Goal: Book appointment/travel/reservation

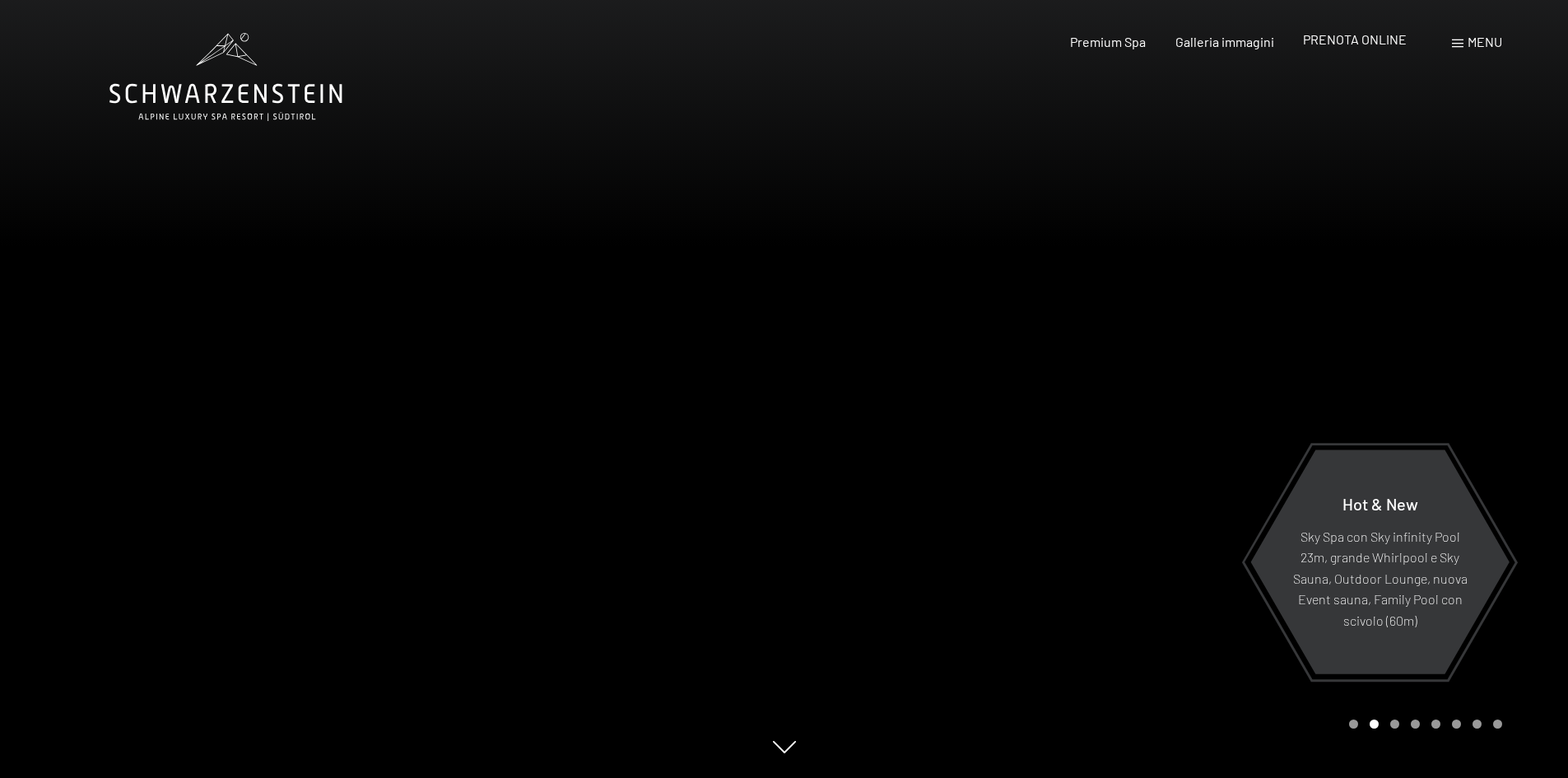
click at [1349, 37] on span "PRENOTA ONLINE" at bounding box center [1355, 39] width 104 height 16
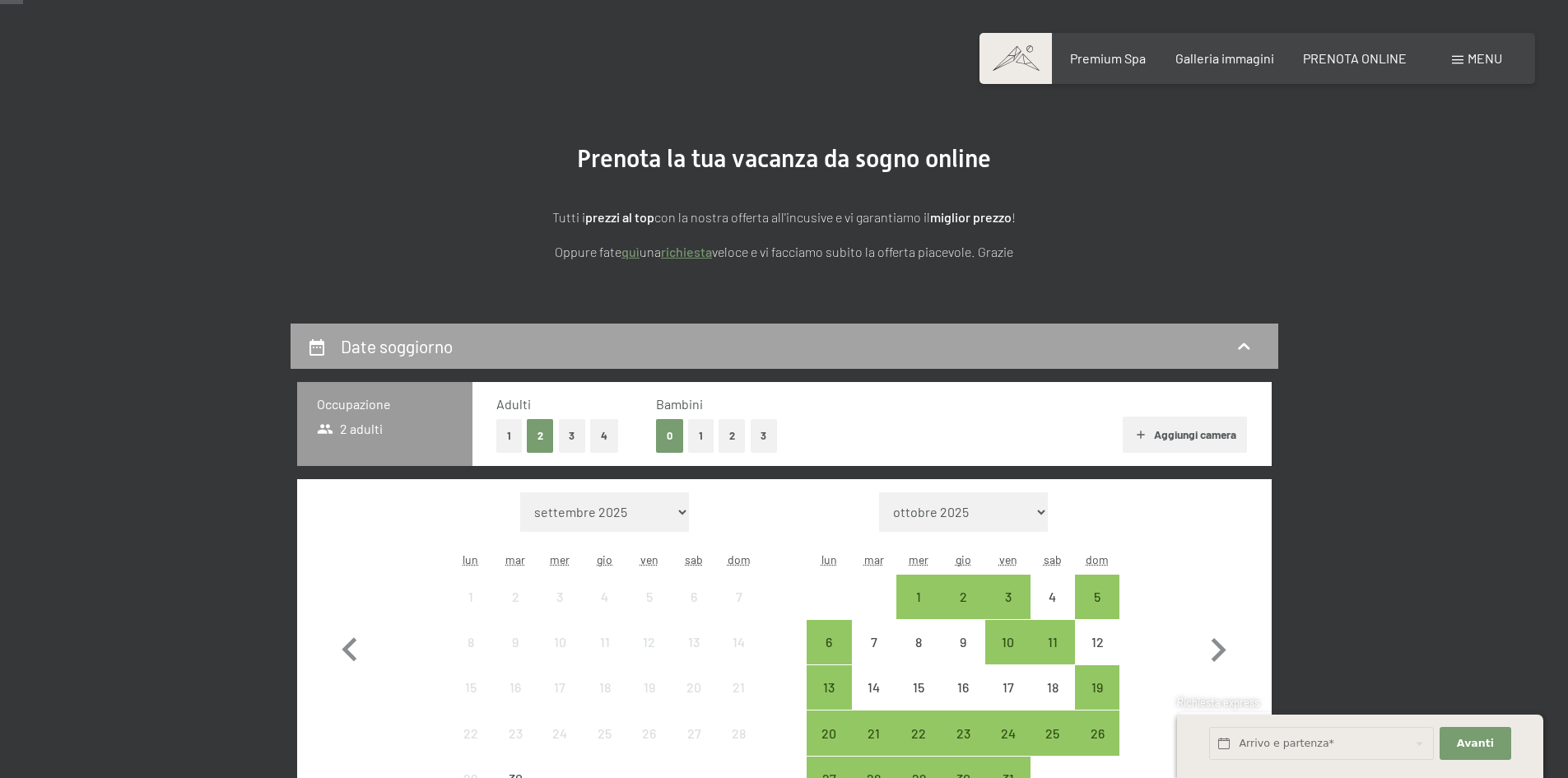
scroll to position [247, 0]
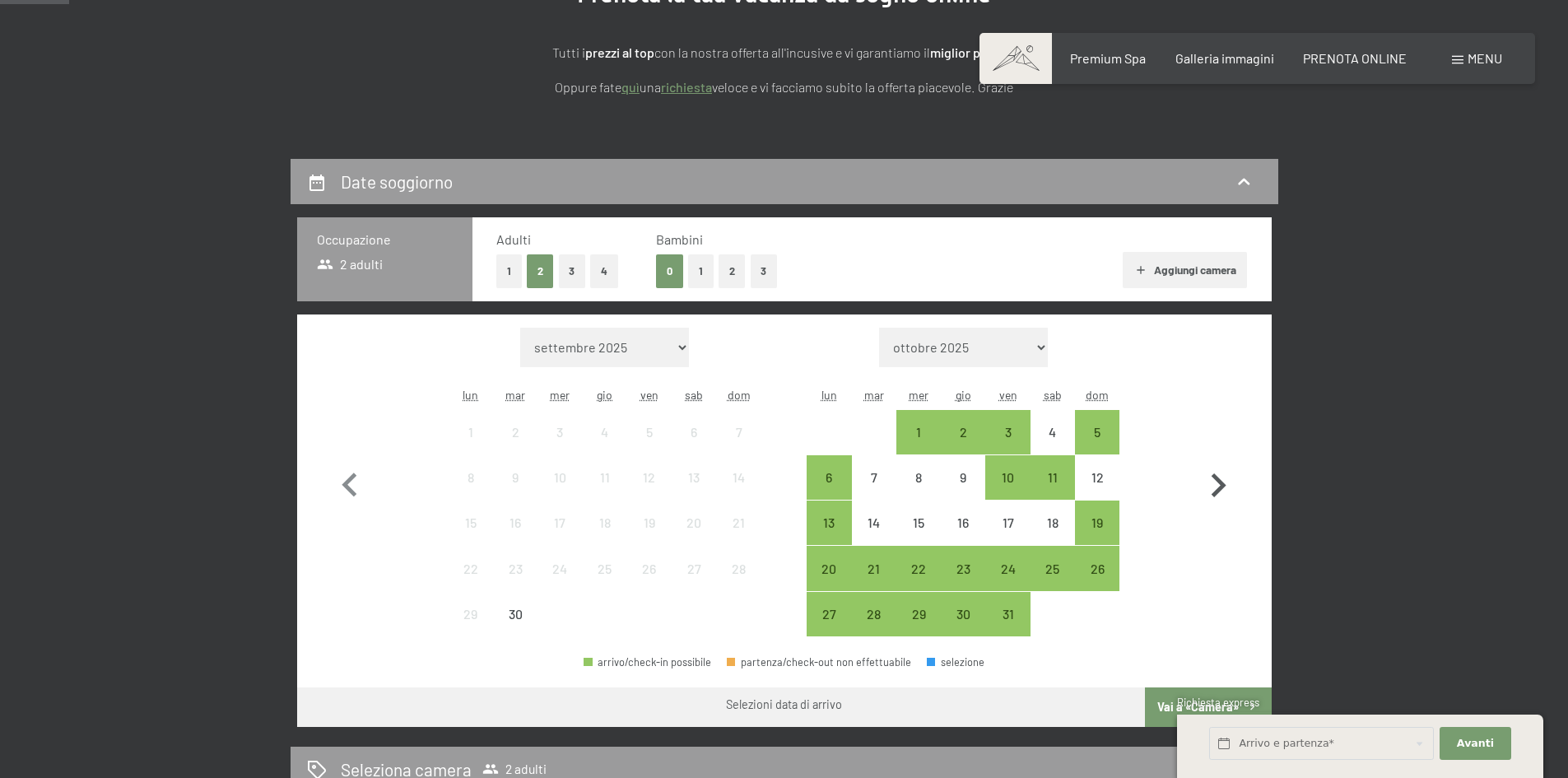
click at [1221, 486] on icon "button" at bounding box center [1219, 485] width 15 height 23
select select "[DATE]"
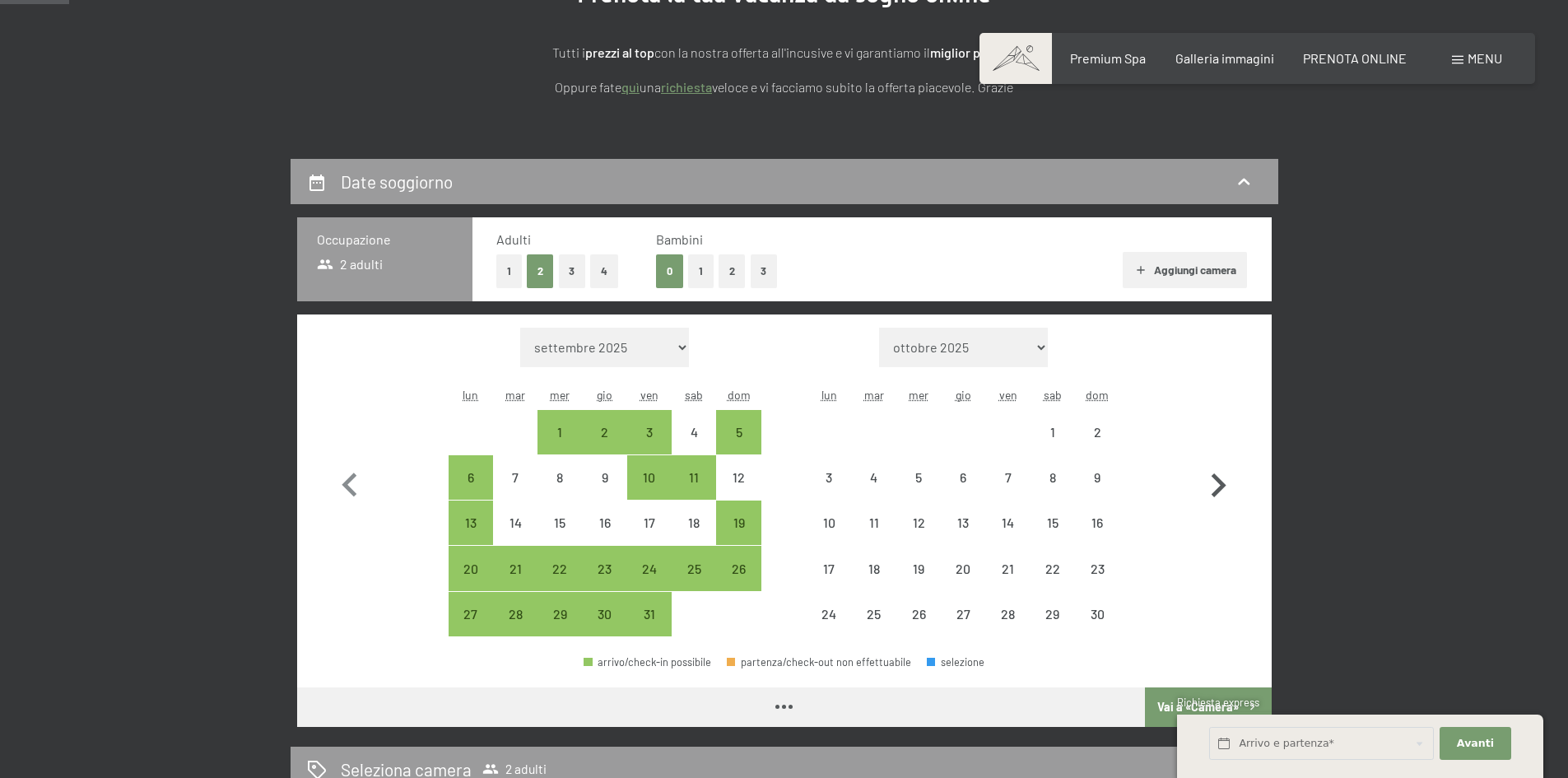
click at [1221, 486] on icon "button" at bounding box center [1219, 485] width 15 height 23
select select "[DATE]"
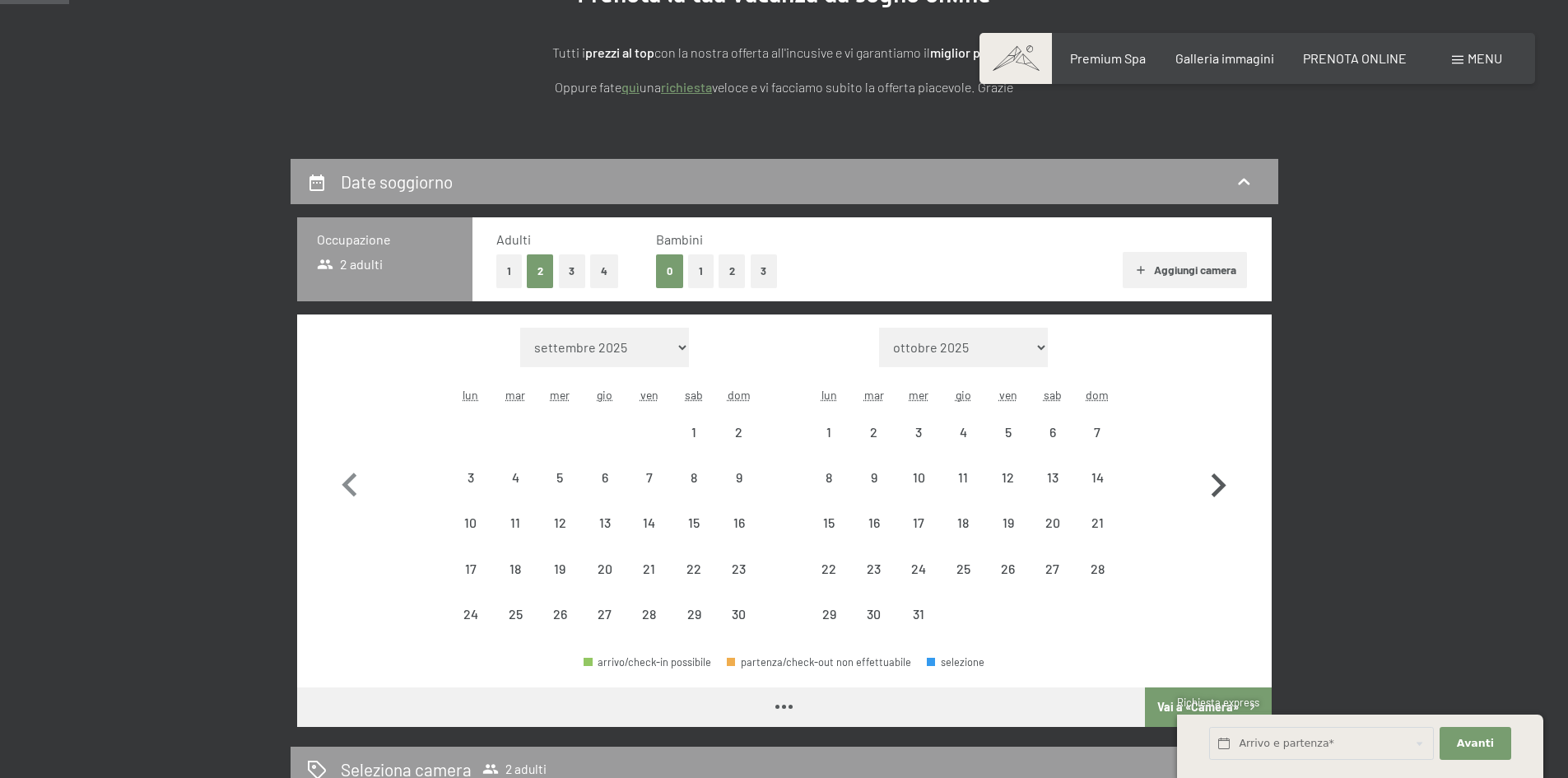
click at [1220, 486] on icon "button" at bounding box center [1218, 485] width 48 height 48
select select "[DATE]"
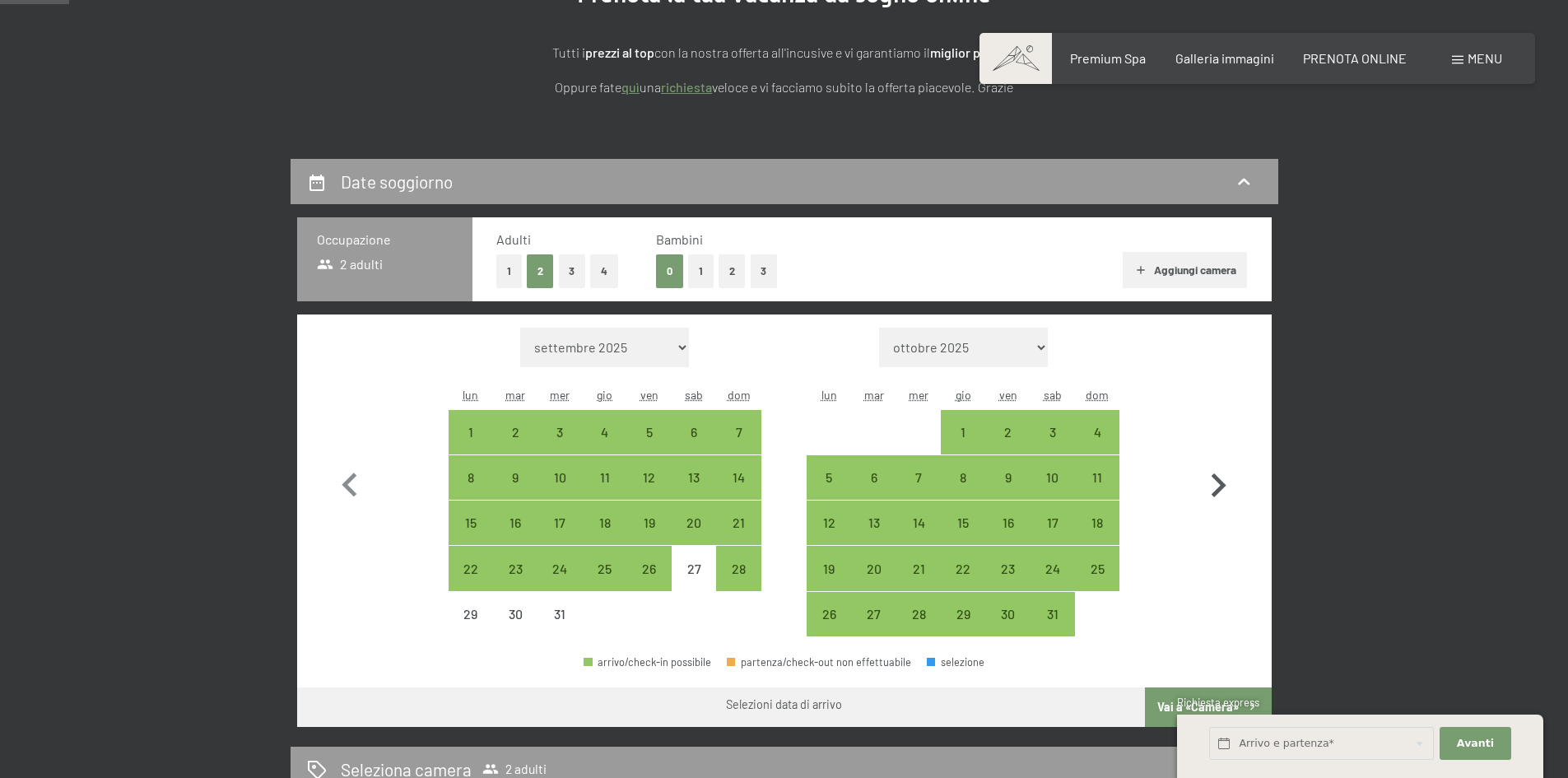
click at [1221, 484] on icon "button" at bounding box center [1219, 485] width 15 height 23
select select "[DATE]"
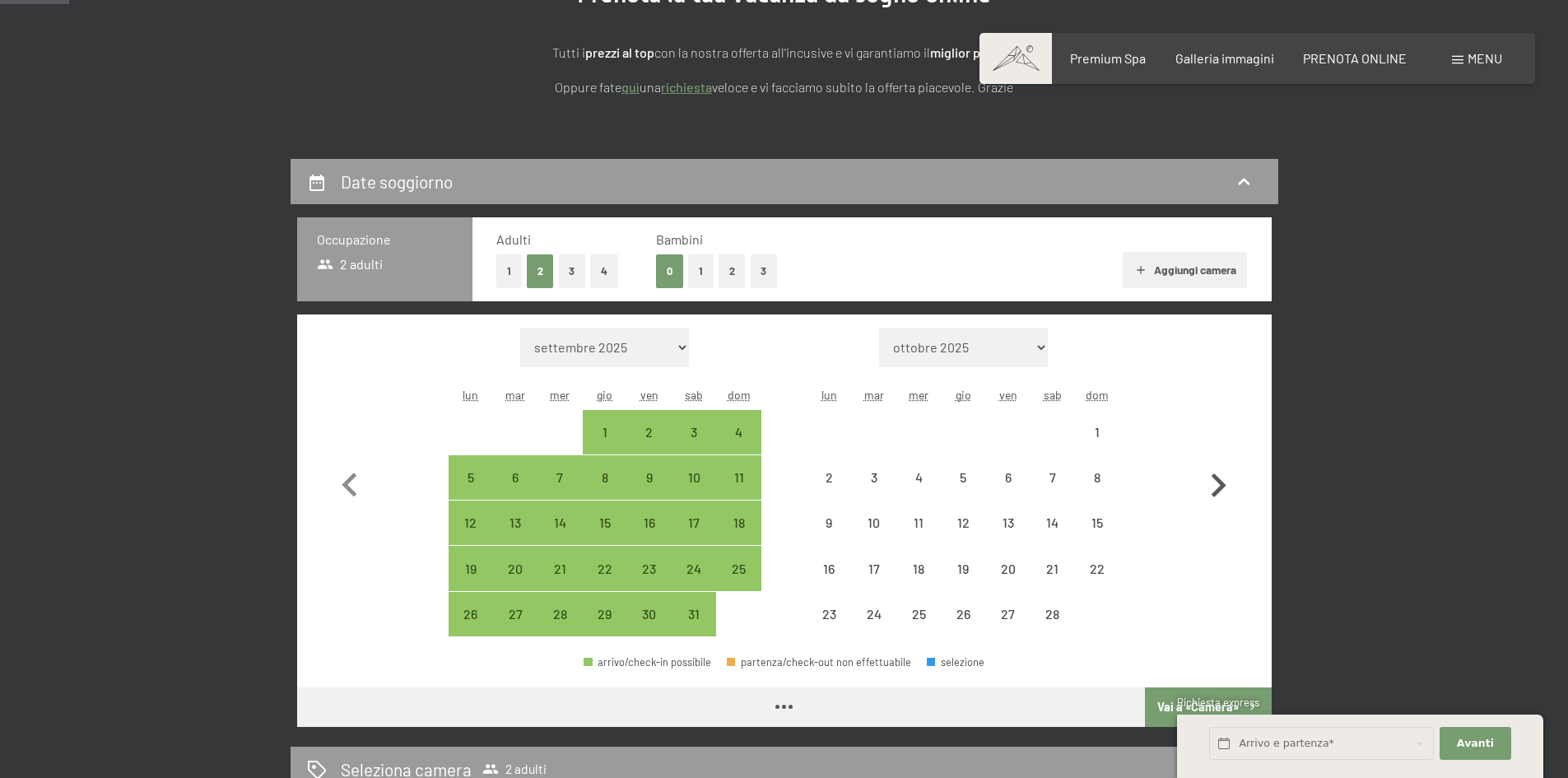
select select "[DATE]"
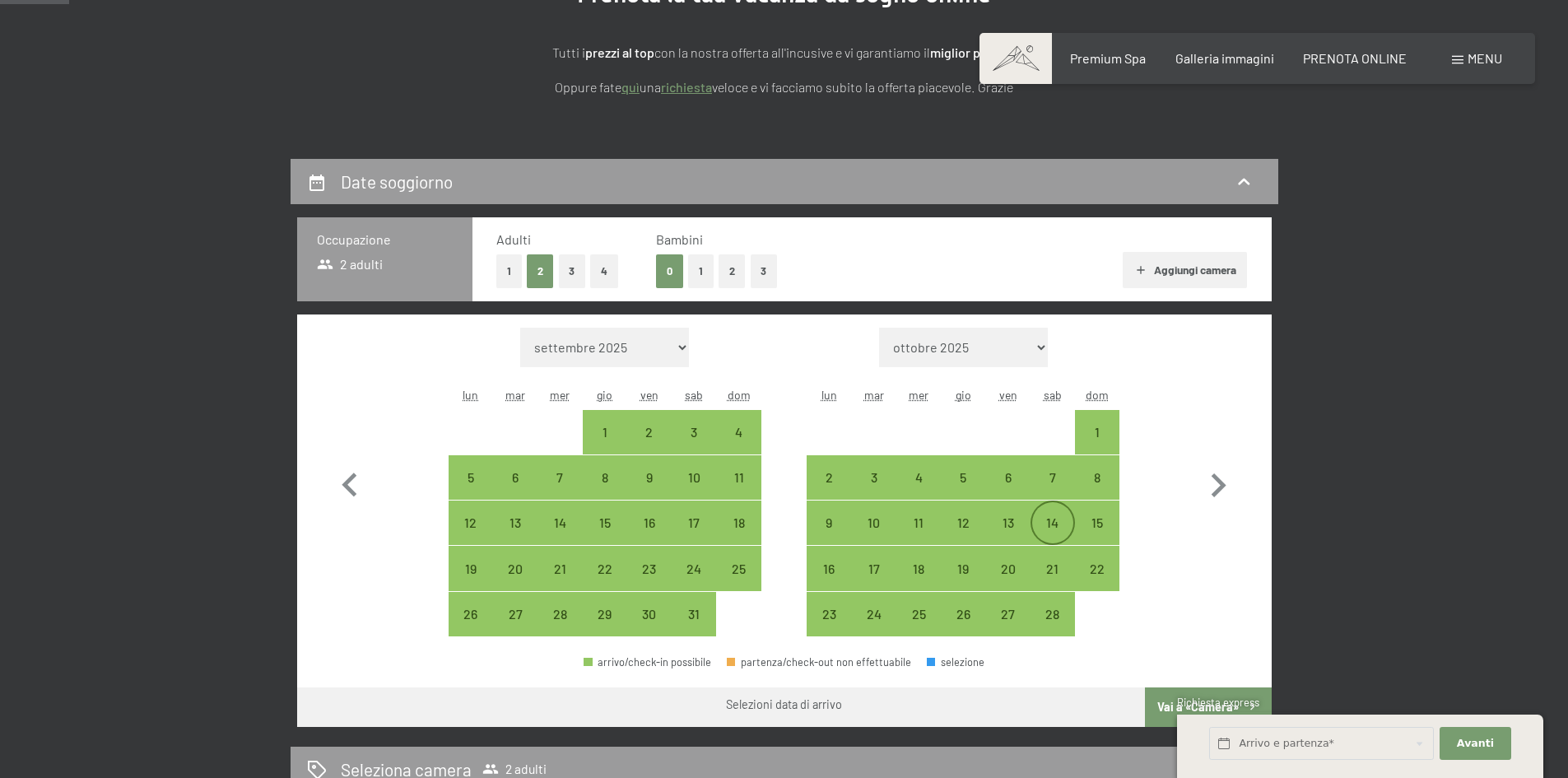
click at [1055, 524] on div "14" at bounding box center [1053, 536] width 41 height 41
select select "[DATE]"
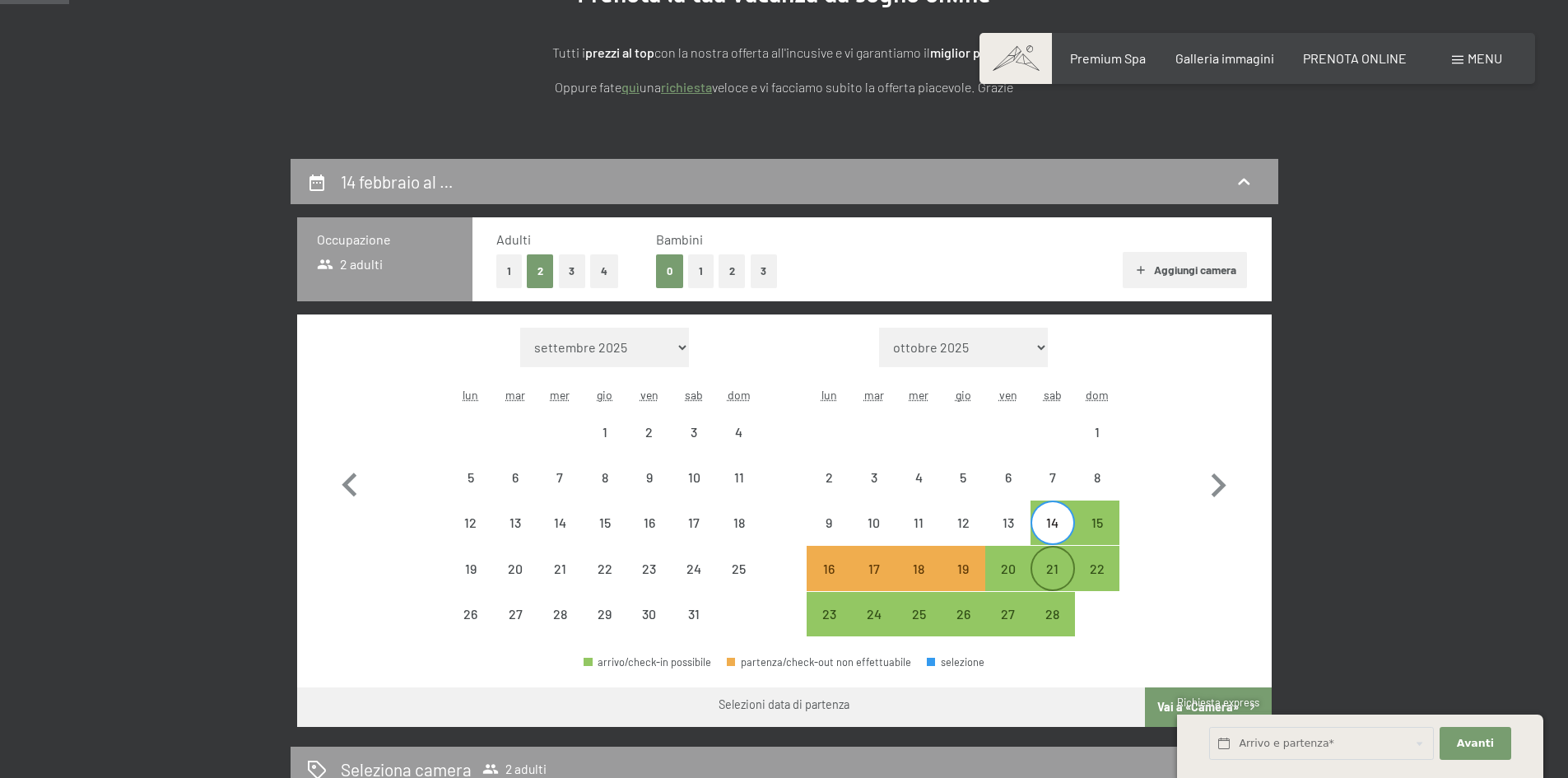
click at [1057, 570] on div "21" at bounding box center [1053, 582] width 41 height 41
select select "[DATE]"
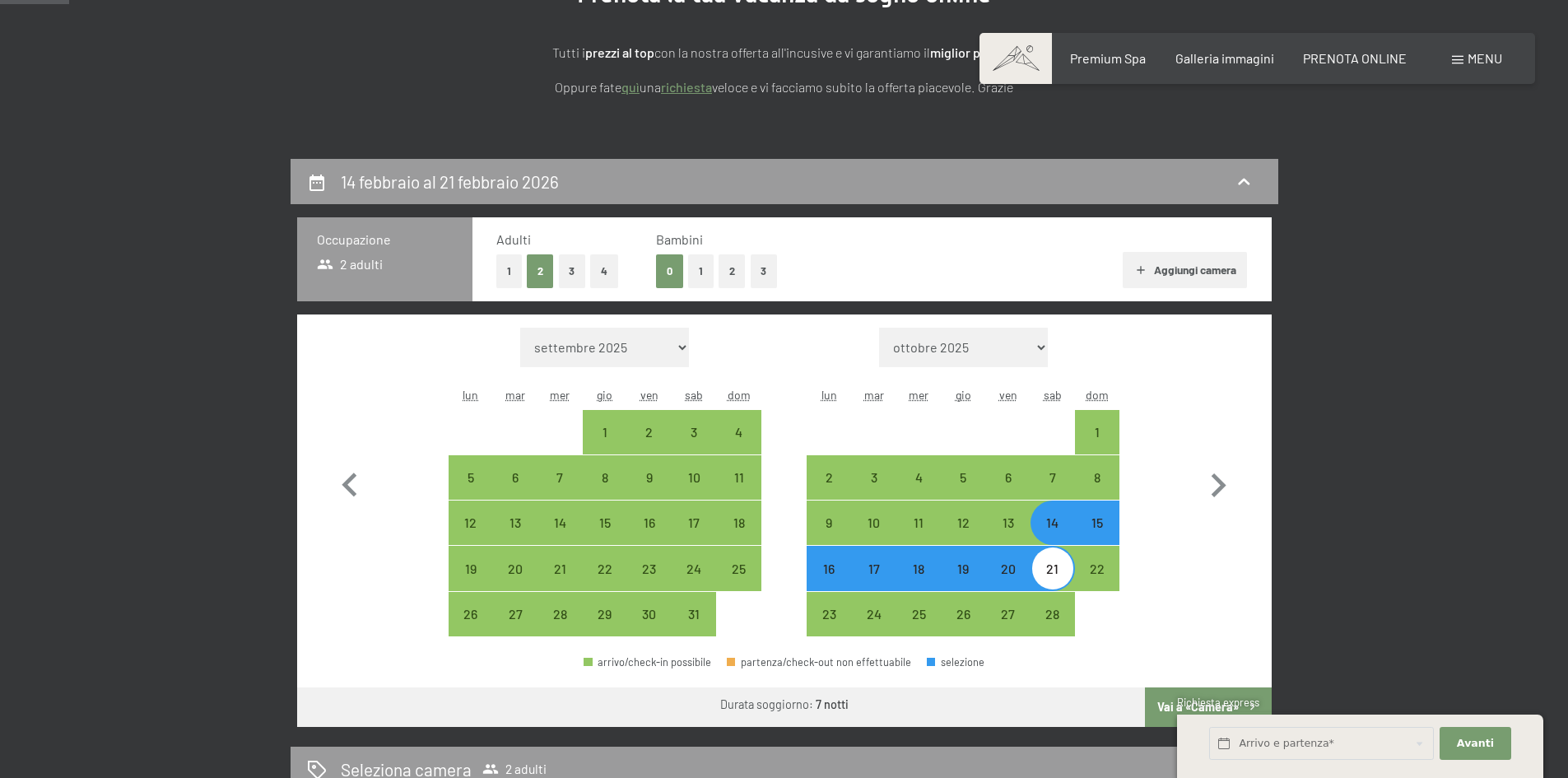
click at [736, 278] on button "2" at bounding box center [731, 271] width 27 height 34
select select "[DATE]"
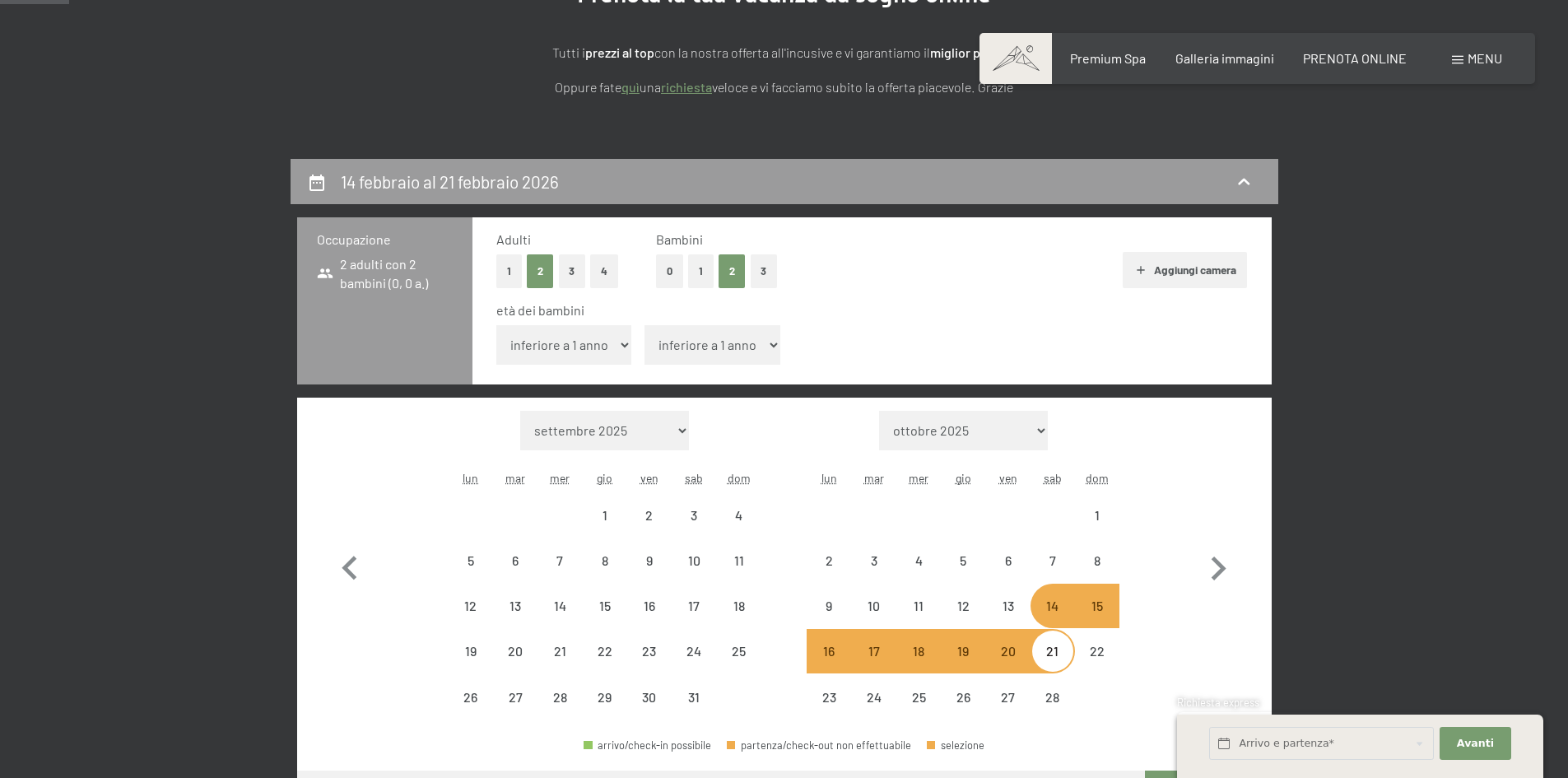
select select "[DATE]"
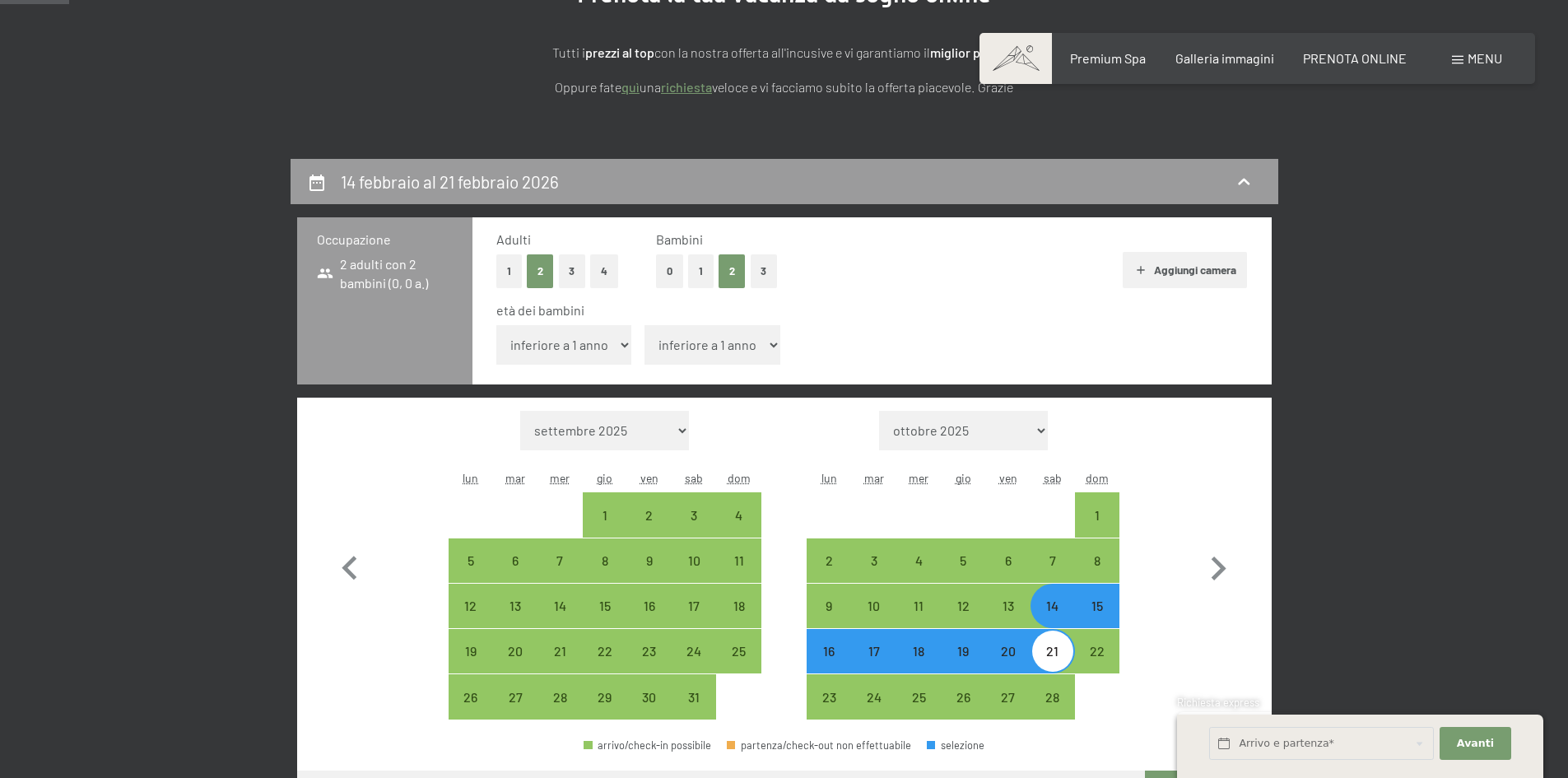
click at [625, 346] on select "inferiore a 1 anno 1 anno 2 anni 3 anni 4 anni 5 anni 6 anni 7 anni 8 anni 9 an…" at bounding box center [564, 344] width 136 height 39
select select "11"
click at [496, 325] on select "inferiore a 1 anno 1 anno 2 anni 3 anni 4 anni 5 anni 6 anni 7 anni 8 anni 9 an…" at bounding box center [564, 344] width 136 height 39
select select "[DATE]"
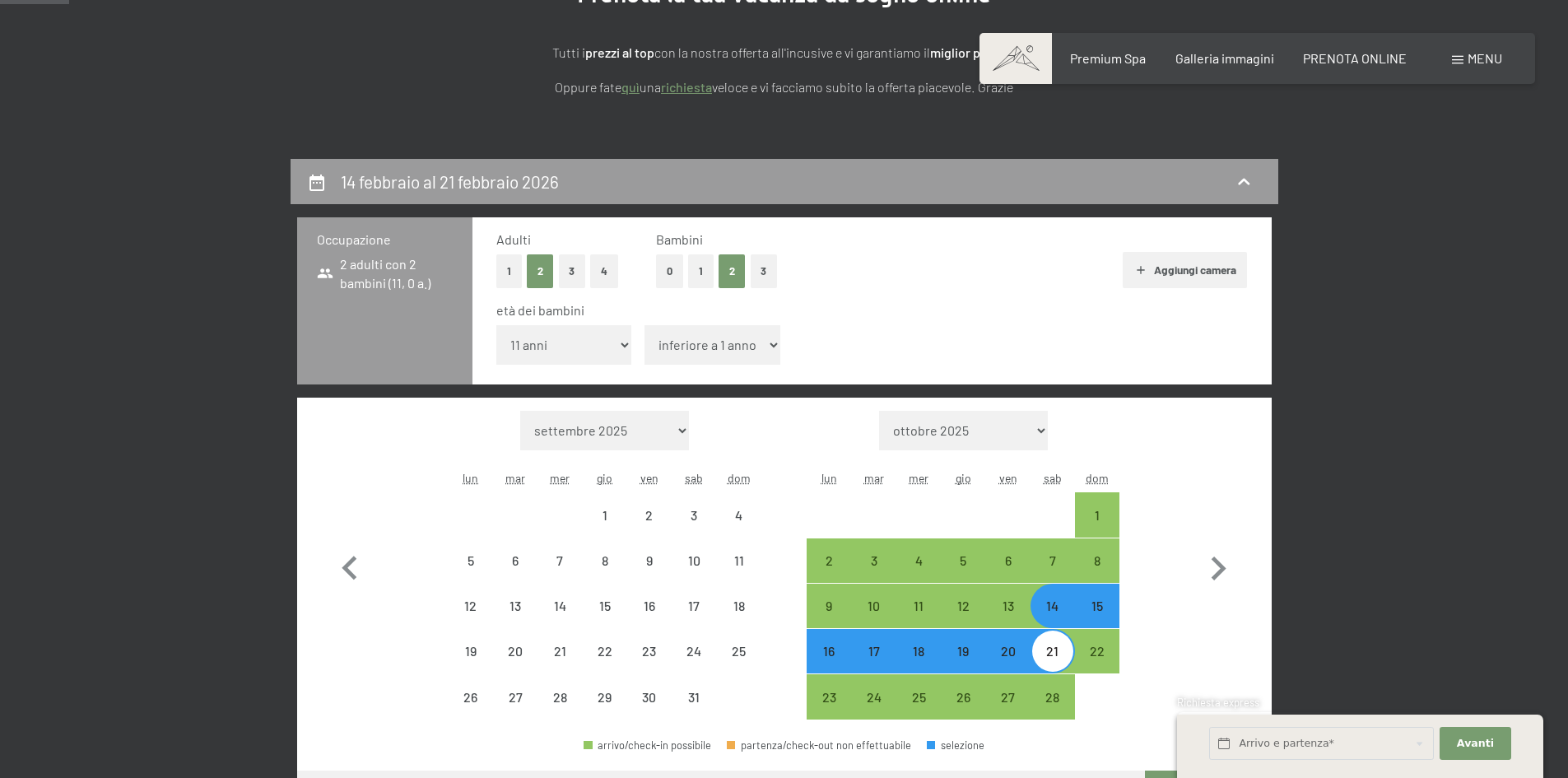
select select "[DATE]"
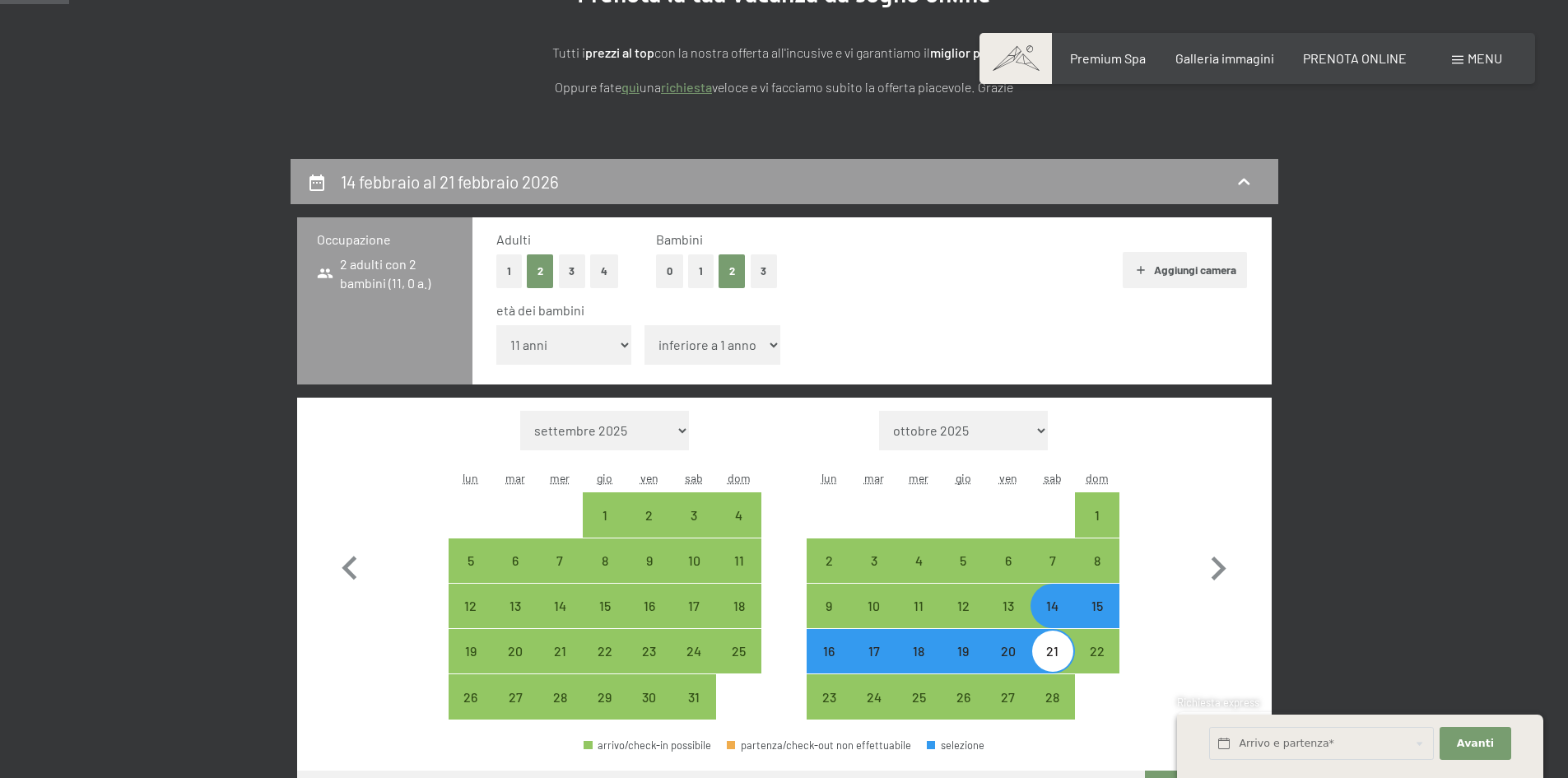
click at [769, 344] on select "inferiore a 1 anno 1 anno 2 anni 3 anni 4 anni 5 anni 6 anni 7 anni 8 anni 9 an…" at bounding box center [712, 344] width 136 height 39
select select "16"
click at [644, 325] on select "inferiore a 1 anno 1 anno 2 anni 3 anni 4 anni 5 anni 6 anni 7 anni 8 anni 9 an…" at bounding box center [712, 344] width 136 height 39
select select "[DATE]"
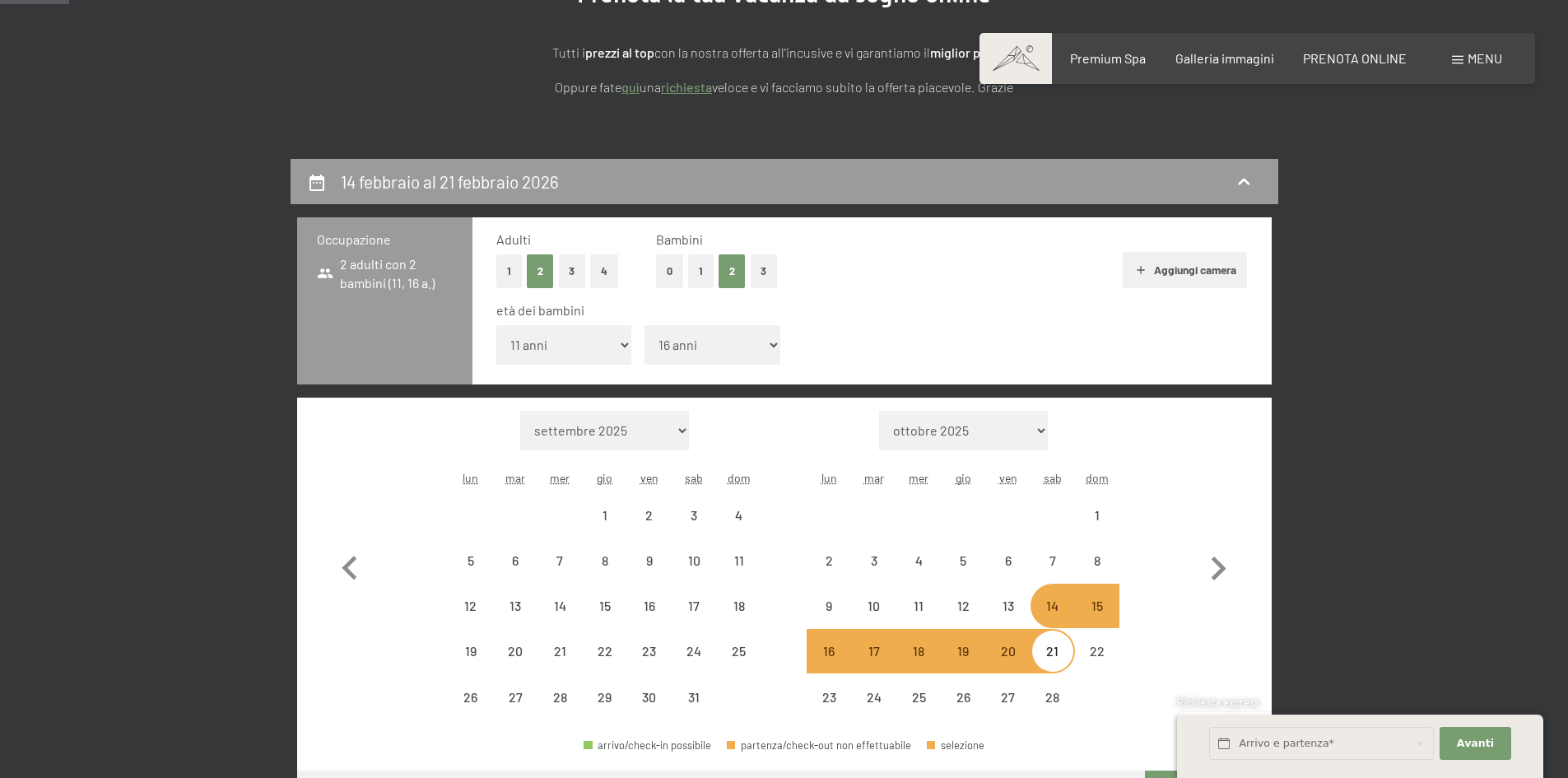
select select "[DATE]"
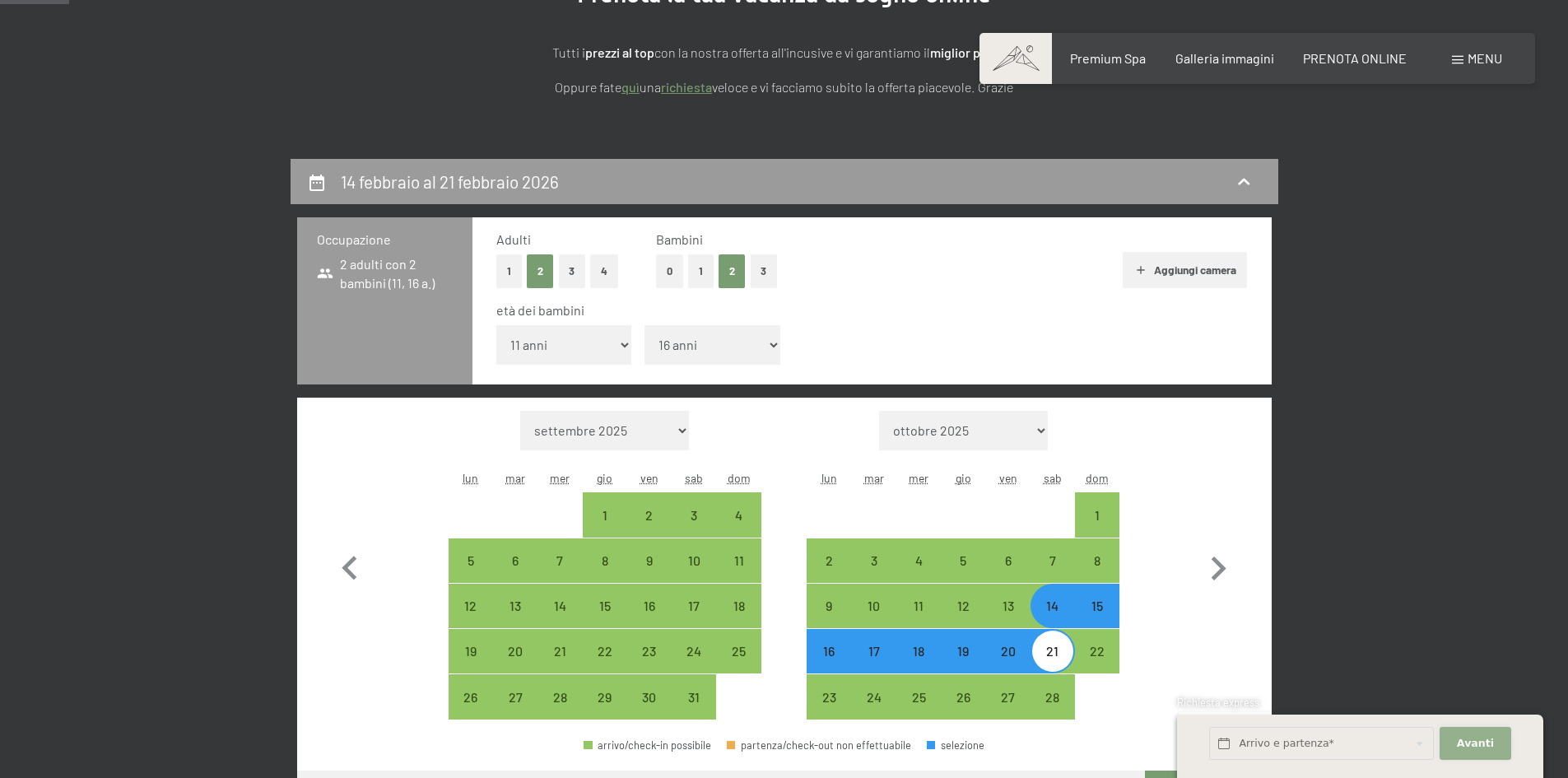
click at [1480, 743] on span "Avanti" at bounding box center [1476, 742] width 37 height 15
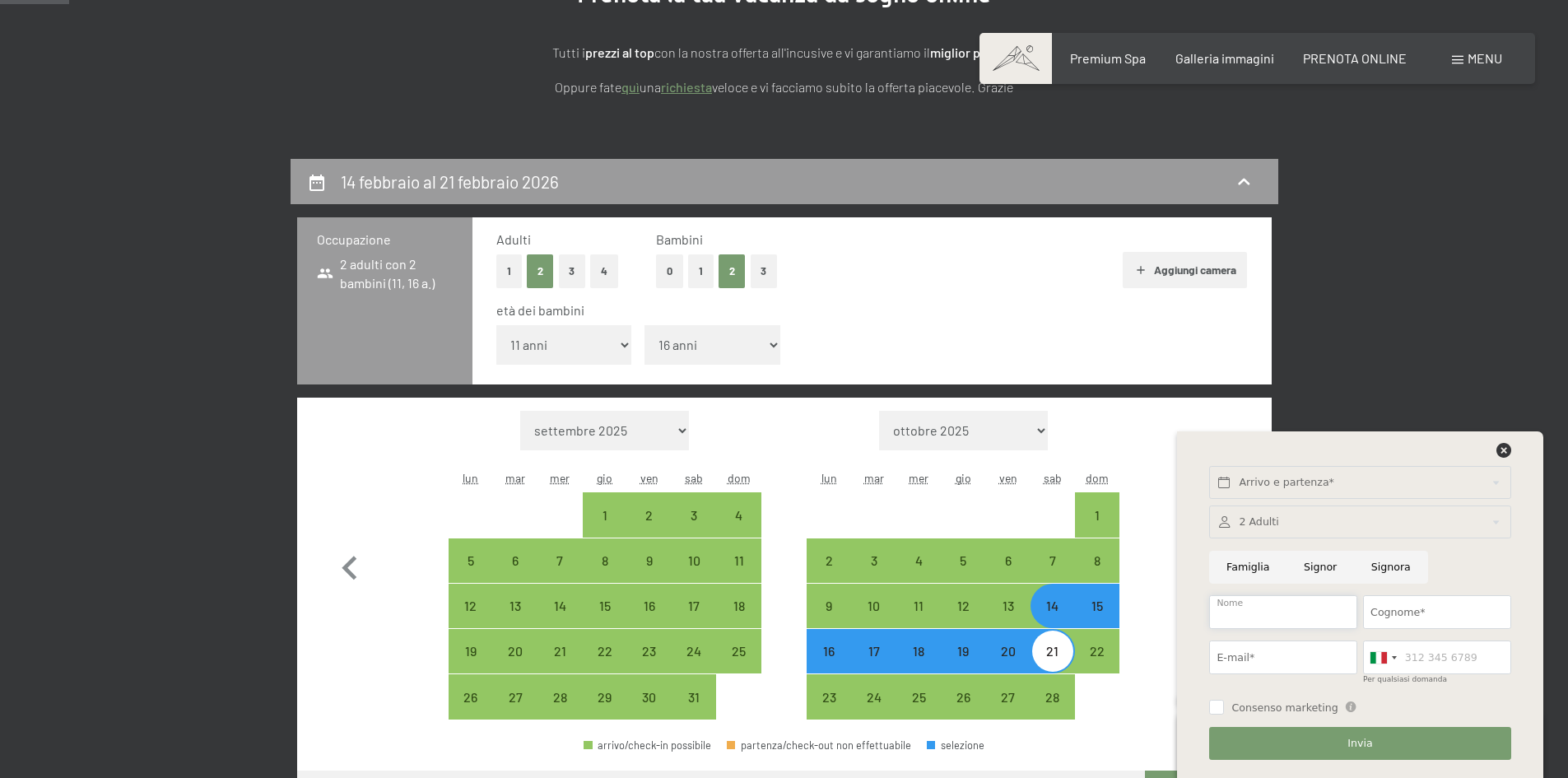
click at [1263, 614] on input "Nome" at bounding box center [1283, 612] width 148 height 34
type input "[PERSON_NAME]"
type input "GIUSO"
type input "[EMAIL_ADDRESS][DOMAIN_NAME]"
type input "3351333305"
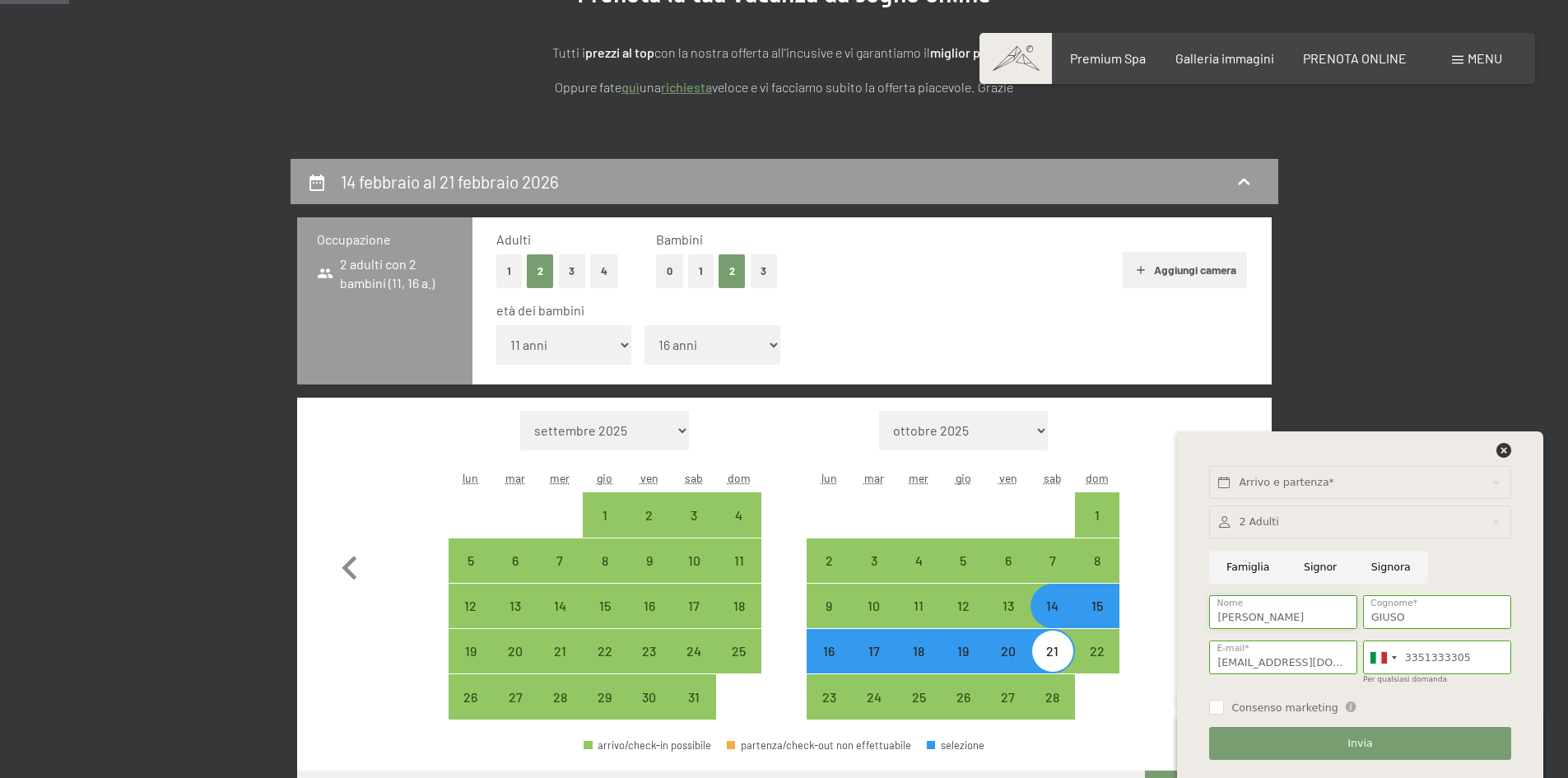
scroll to position [329, 0]
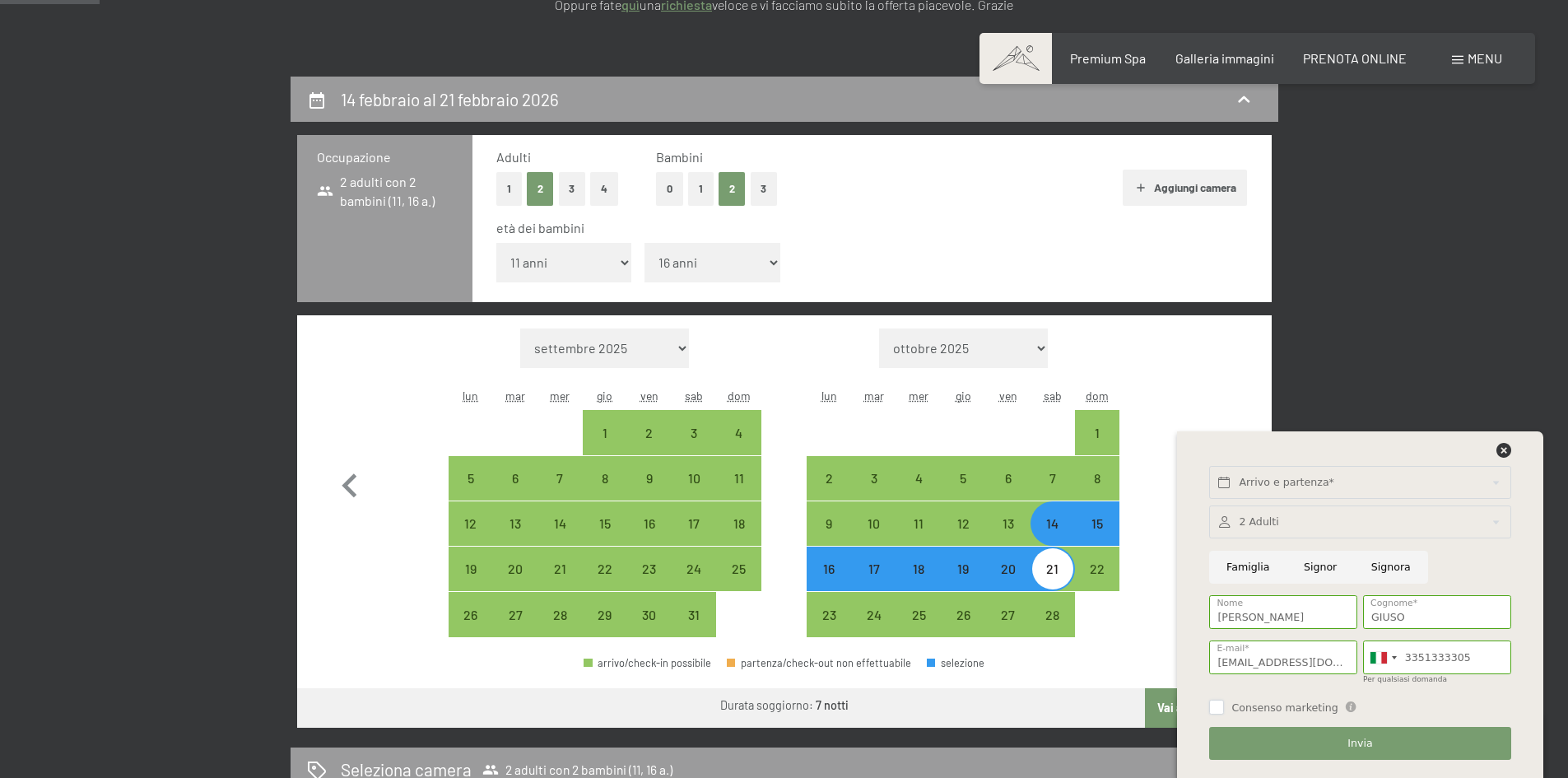
click at [1218, 706] on input "Consenso marketing" at bounding box center [1216, 707] width 15 height 15
checkbox input "true"
click at [1361, 742] on span "Invia" at bounding box center [1360, 742] width 24 height 15
click at [1258, 475] on input "text" at bounding box center [1360, 482] width 301 height 34
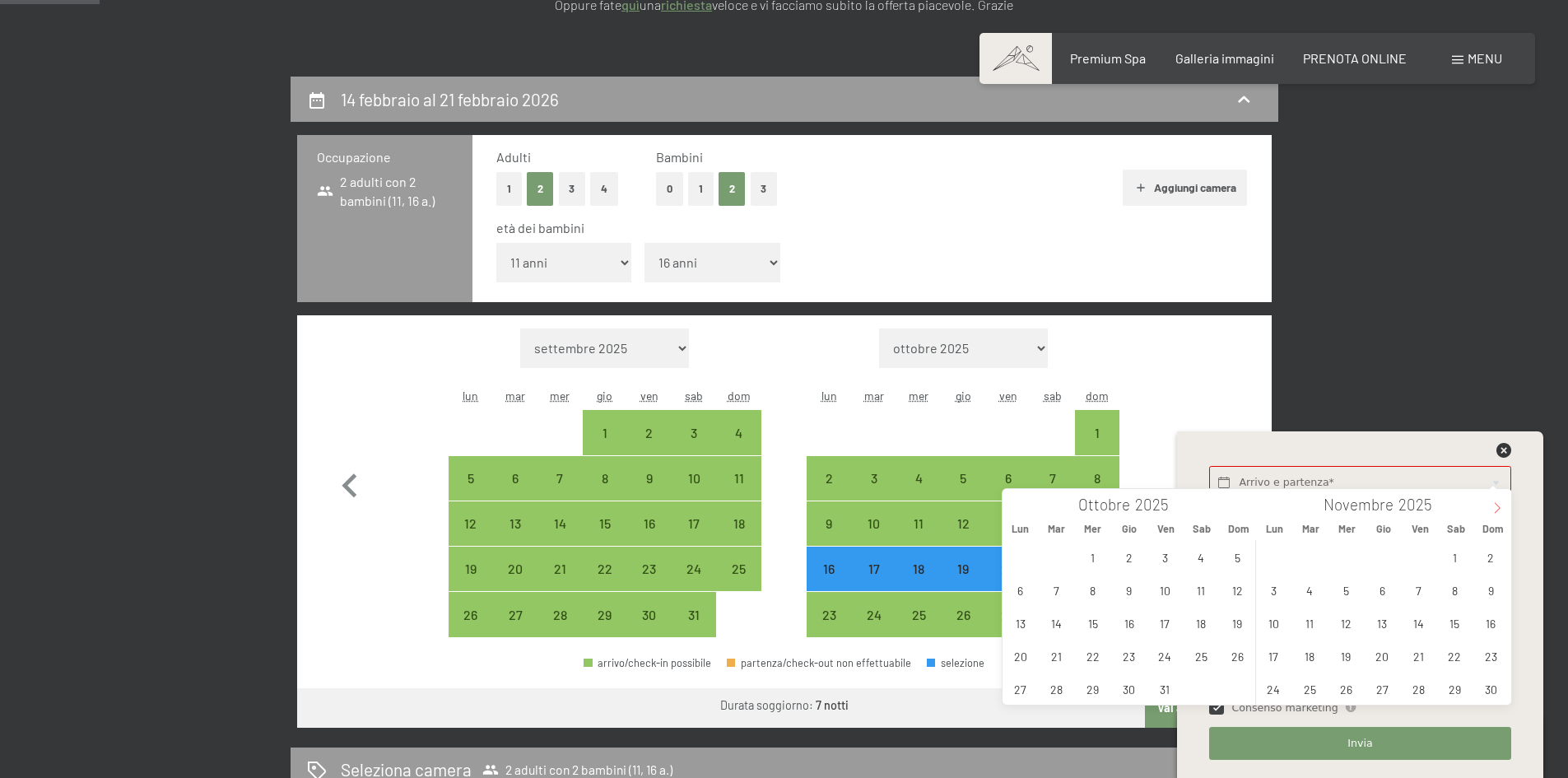
click at [1498, 506] on icon at bounding box center [1497, 507] width 11 height 11
type input "2026"
click at [1498, 506] on icon at bounding box center [1497, 507] width 11 height 11
type input "2026"
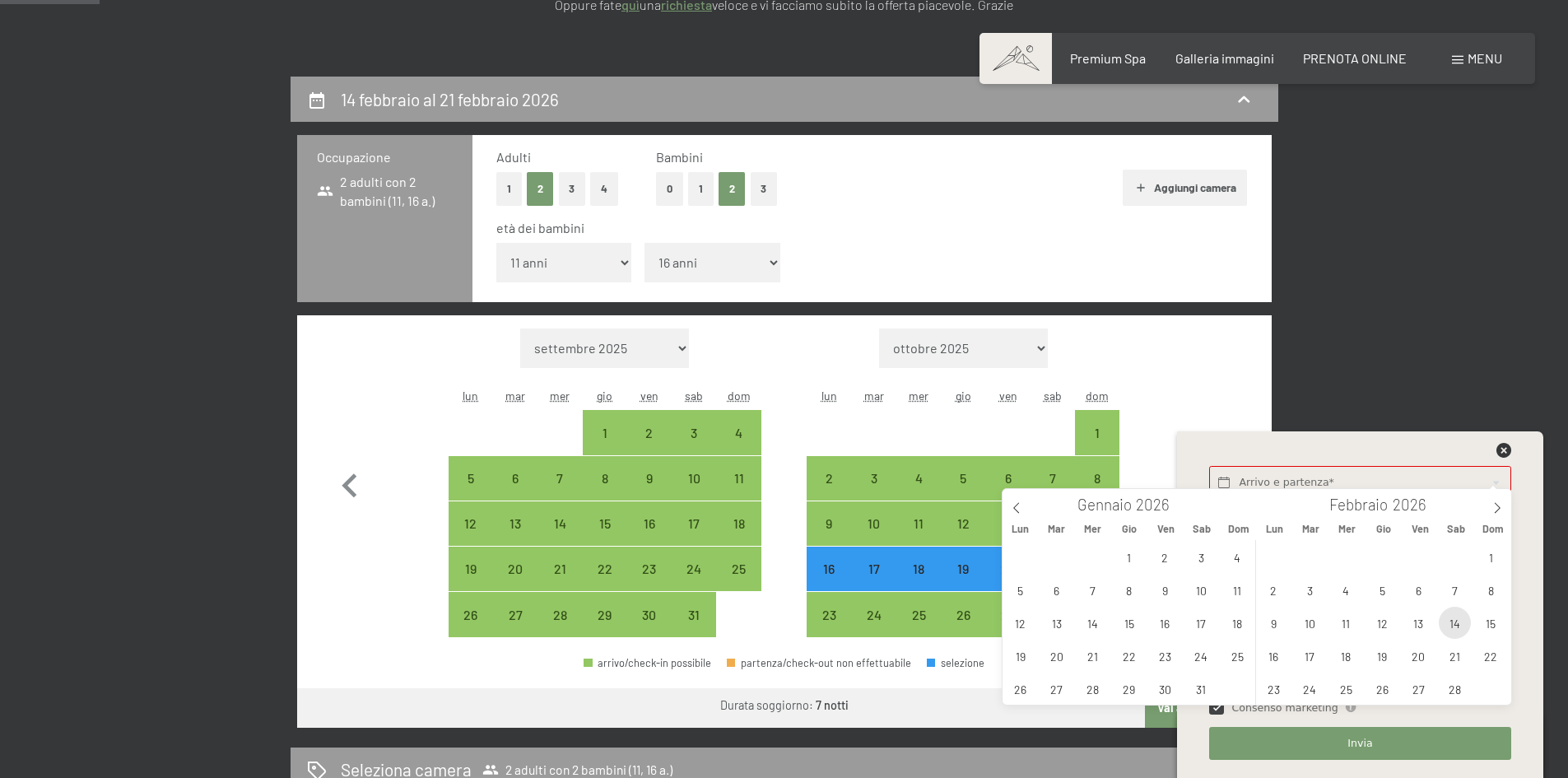
click at [1452, 617] on span "14" at bounding box center [1455, 622] width 32 height 32
click at [1454, 651] on span "21" at bounding box center [1455, 655] width 32 height 32
type input "Sab. [DATE] - Sab. [DATE]"
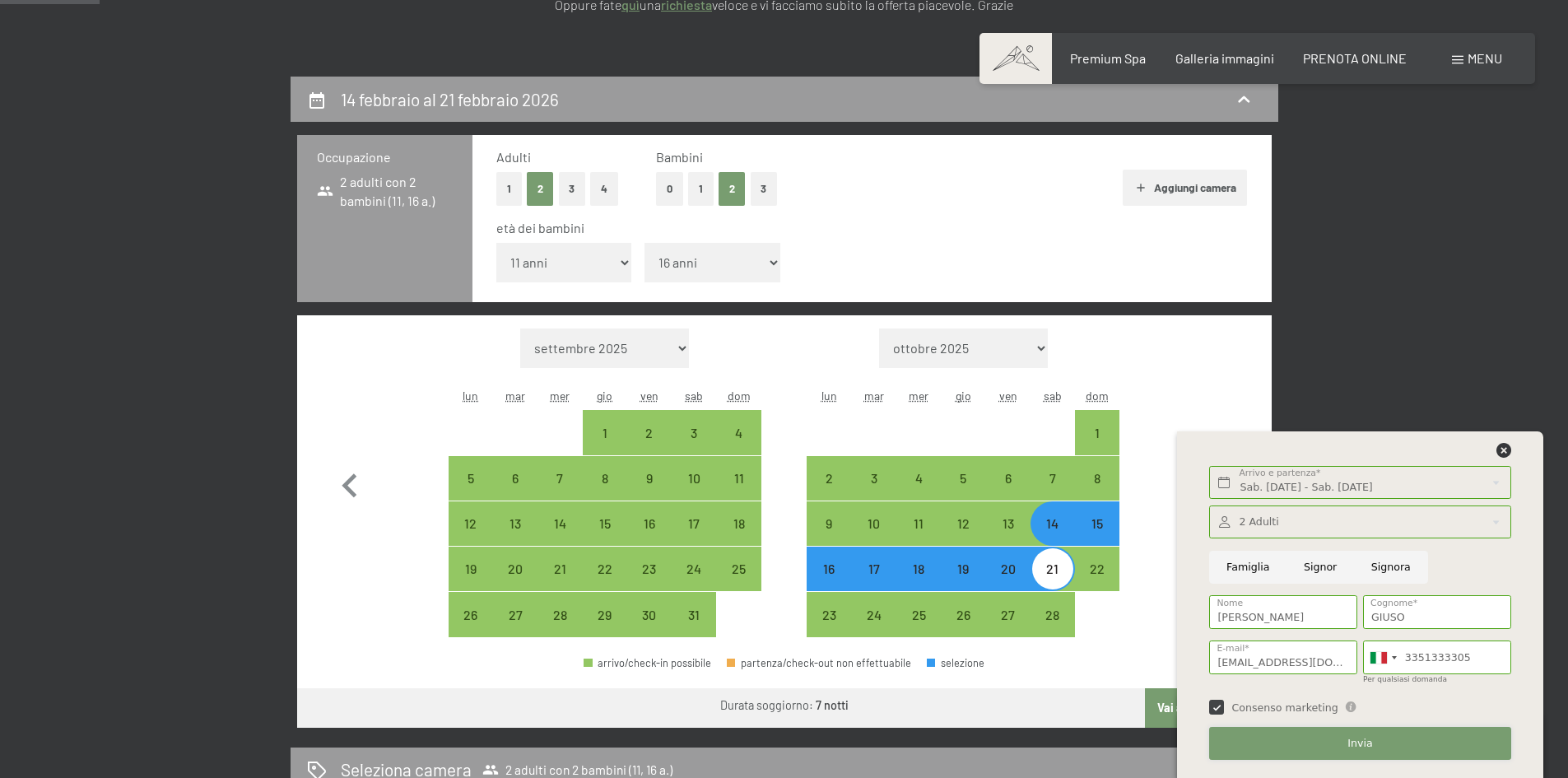
click at [1356, 747] on span "Invia" at bounding box center [1360, 742] width 24 height 15
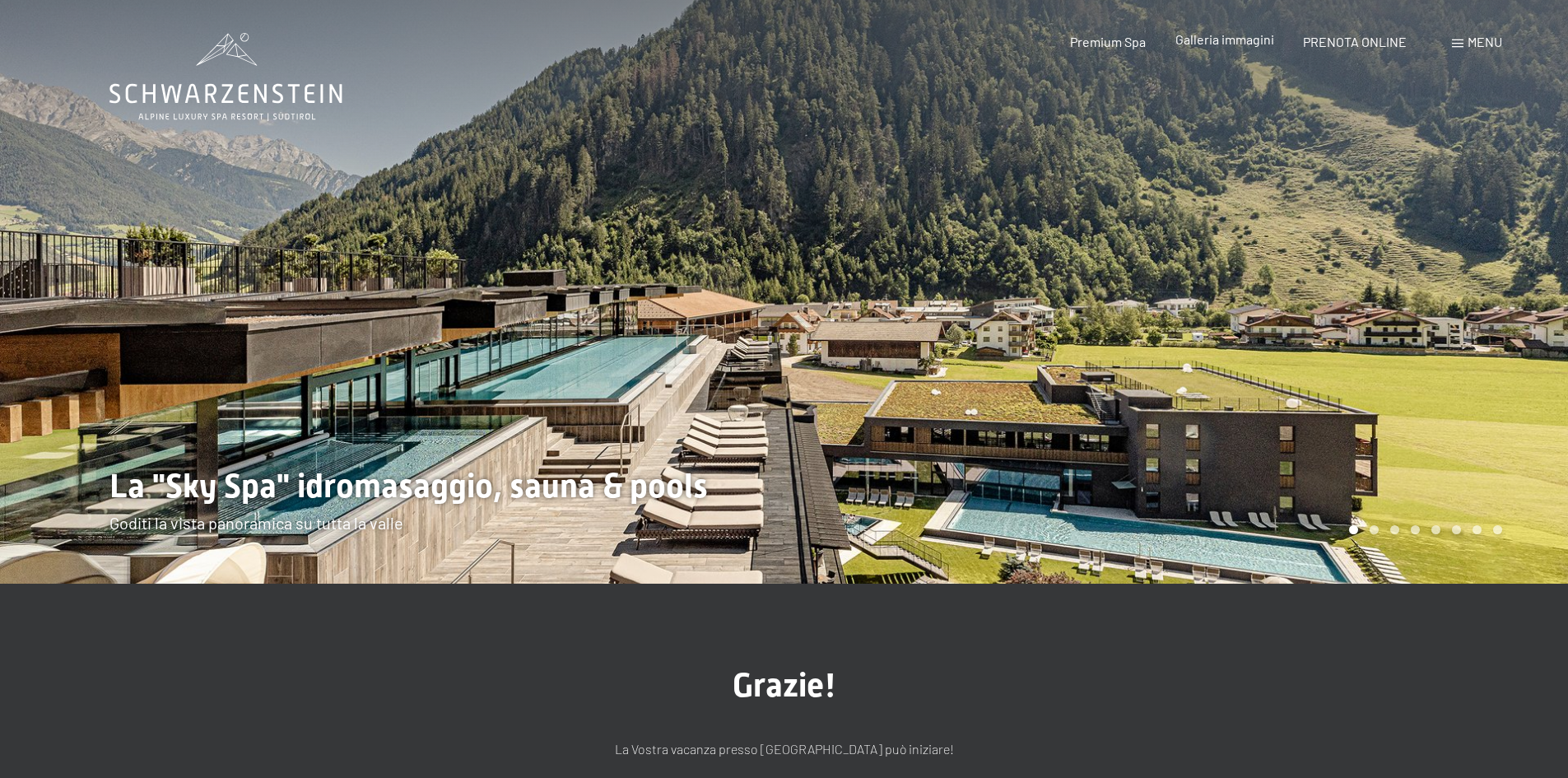
click at [1192, 39] on span "Galleria immagini" at bounding box center [1224, 39] width 98 height 16
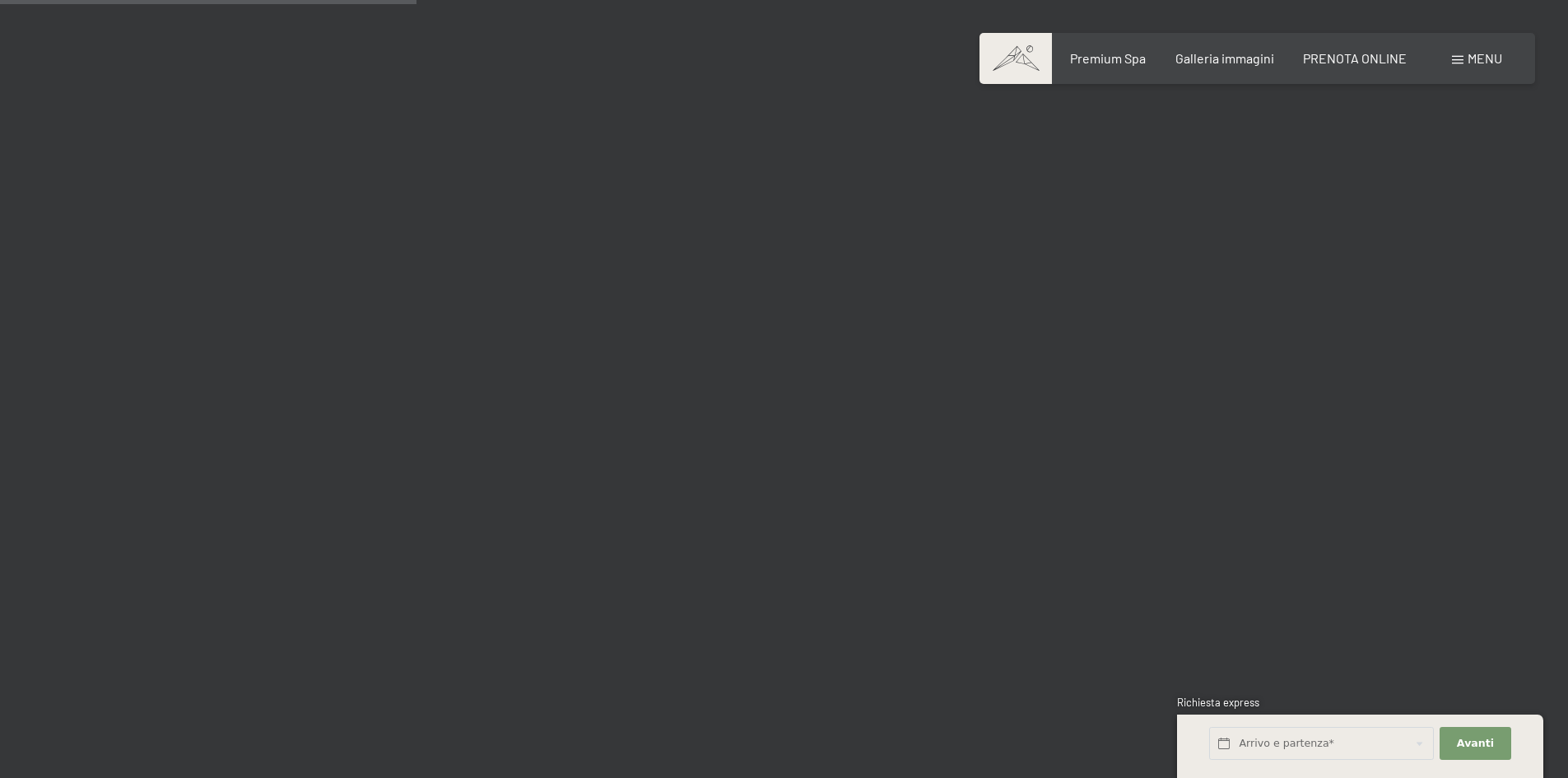
scroll to position [5184, 0]
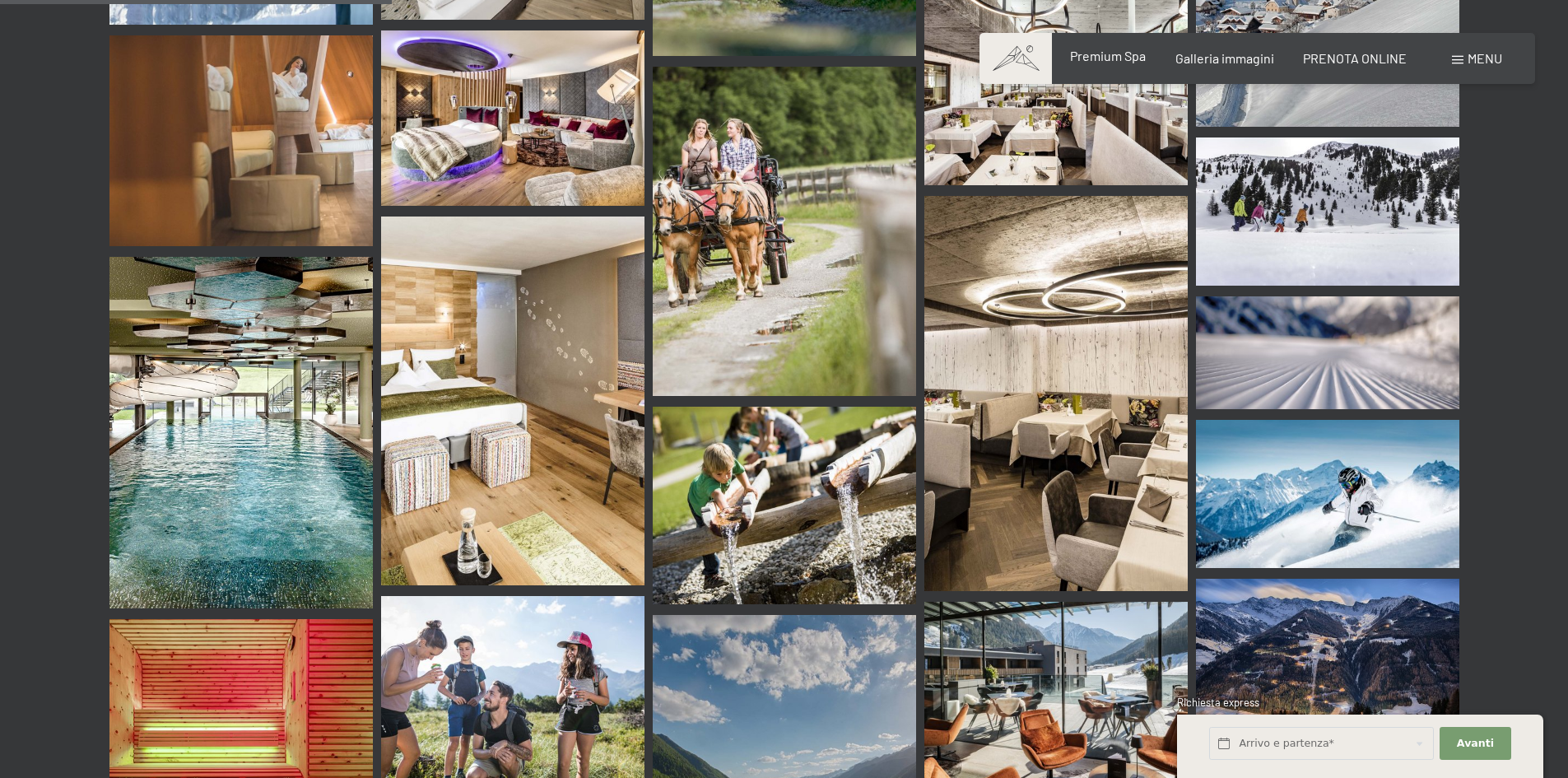
click at [1108, 59] on span "Premium Spa" at bounding box center [1107, 56] width 76 height 16
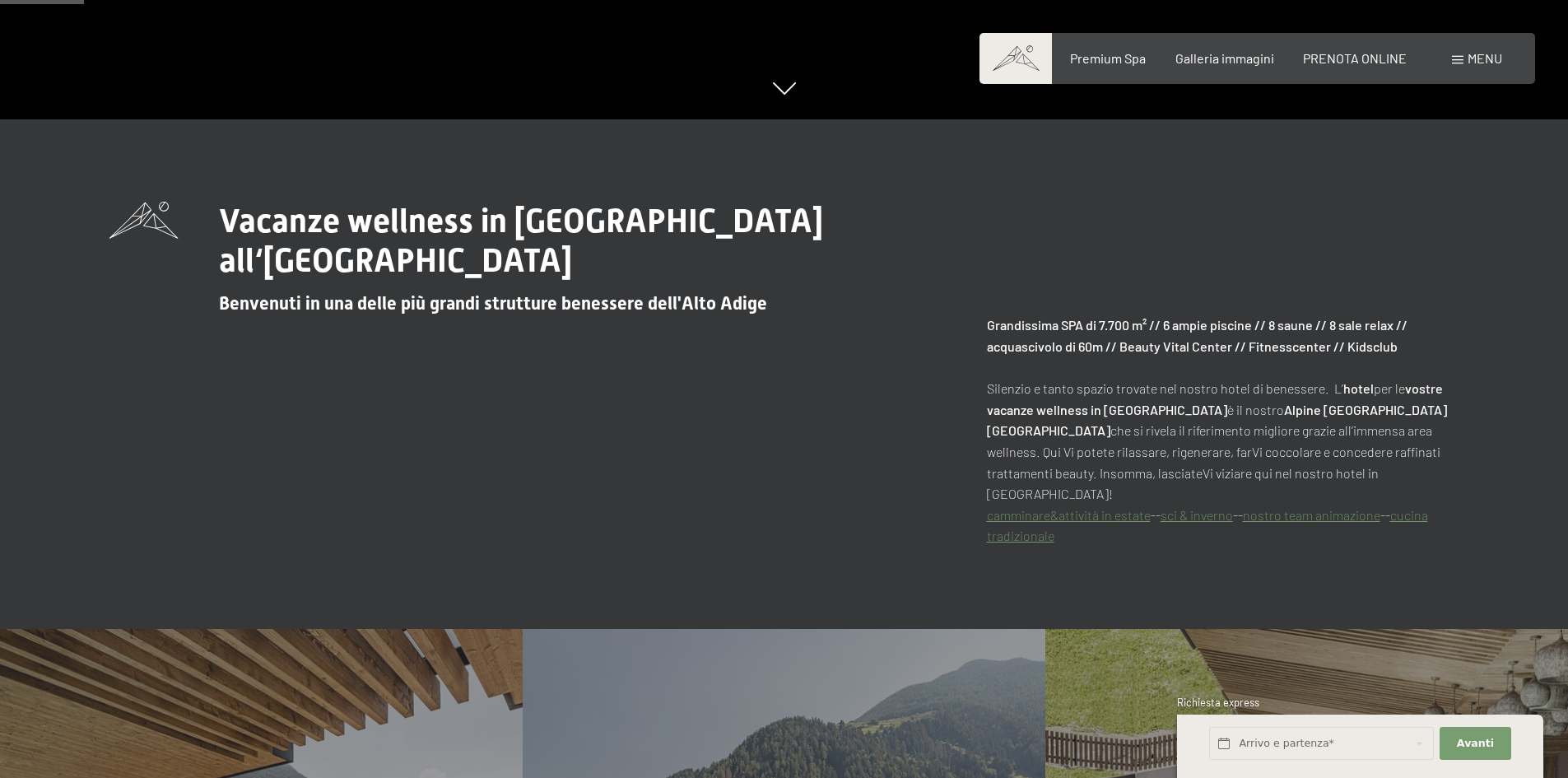
scroll to position [741, 0]
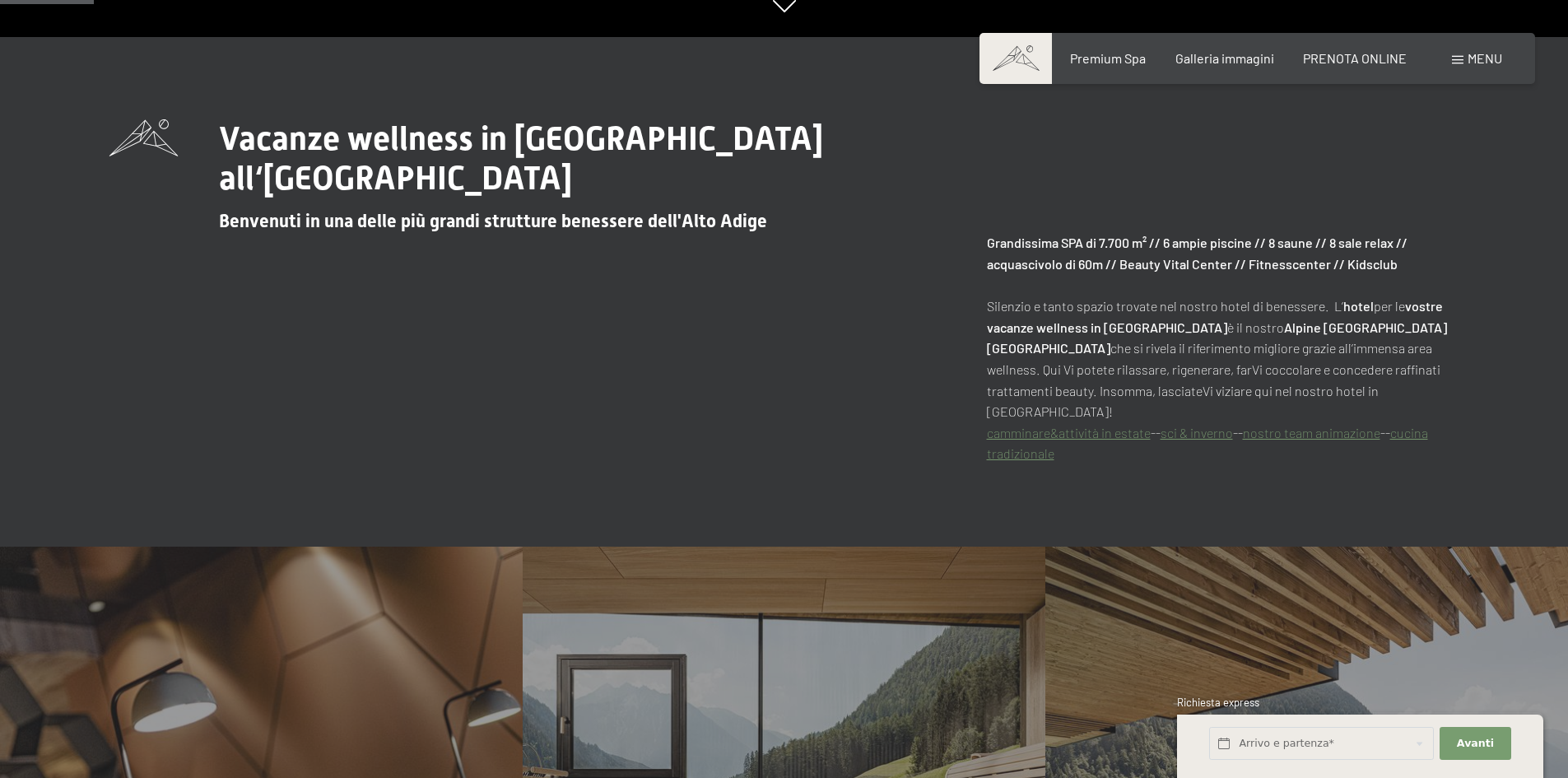
click at [1204, 425] on link "sci & inverno" at bounding box center [1196, 433] width 72 height 16
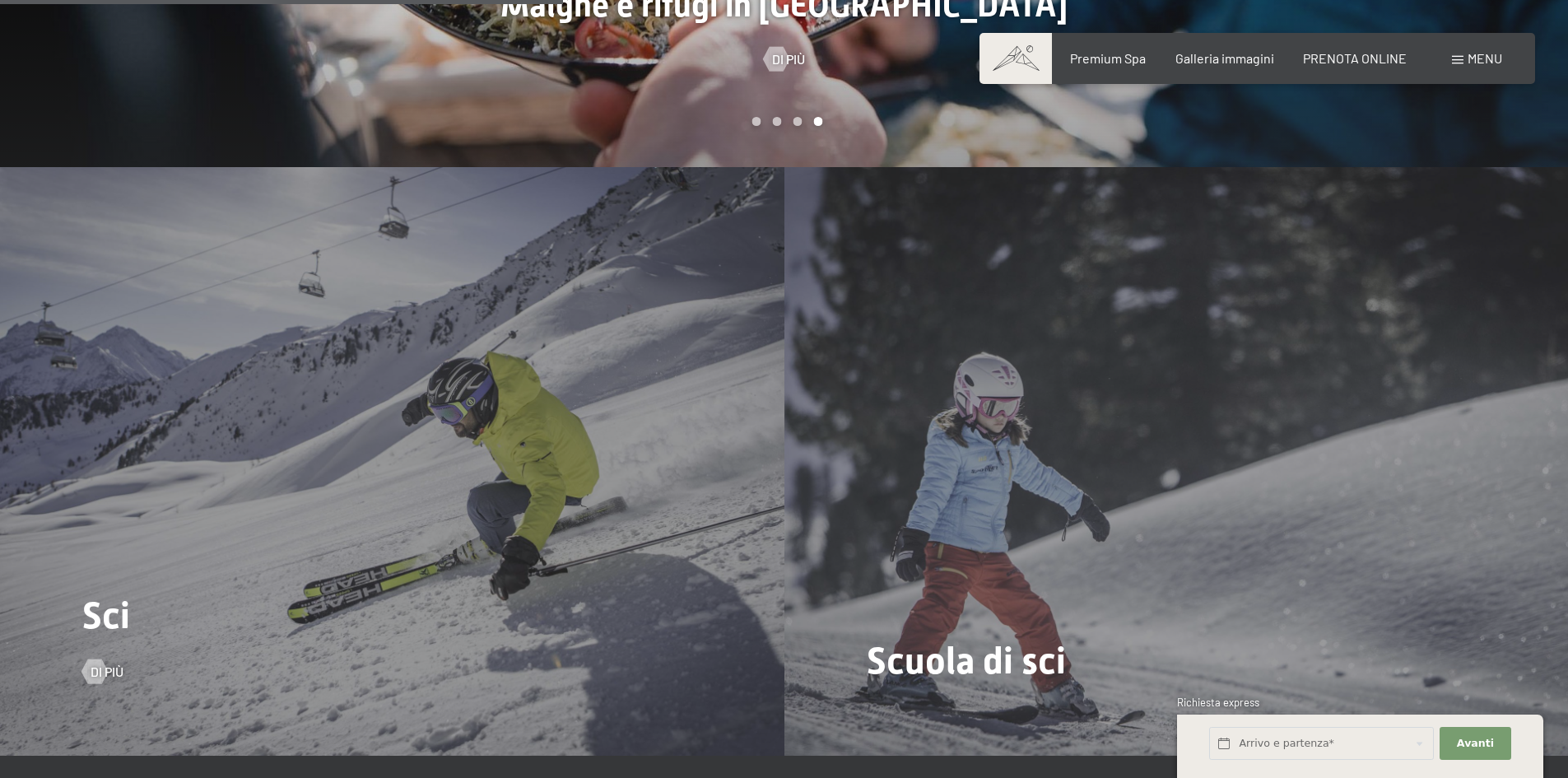
scroll to position [2469, 0]
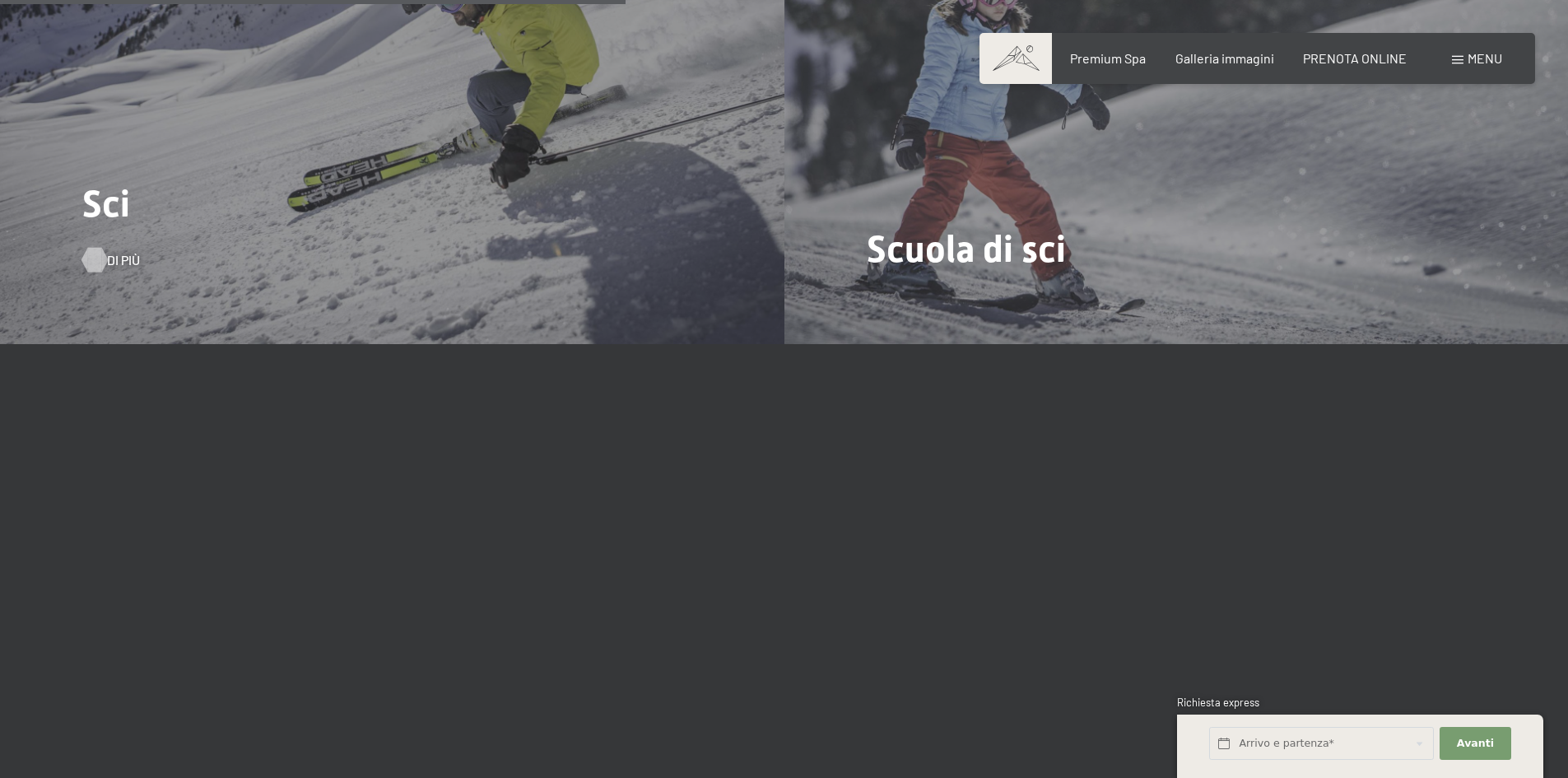
click at [115, 258] on span "Di più" at bounding box center [124, 259] width 33 height 18
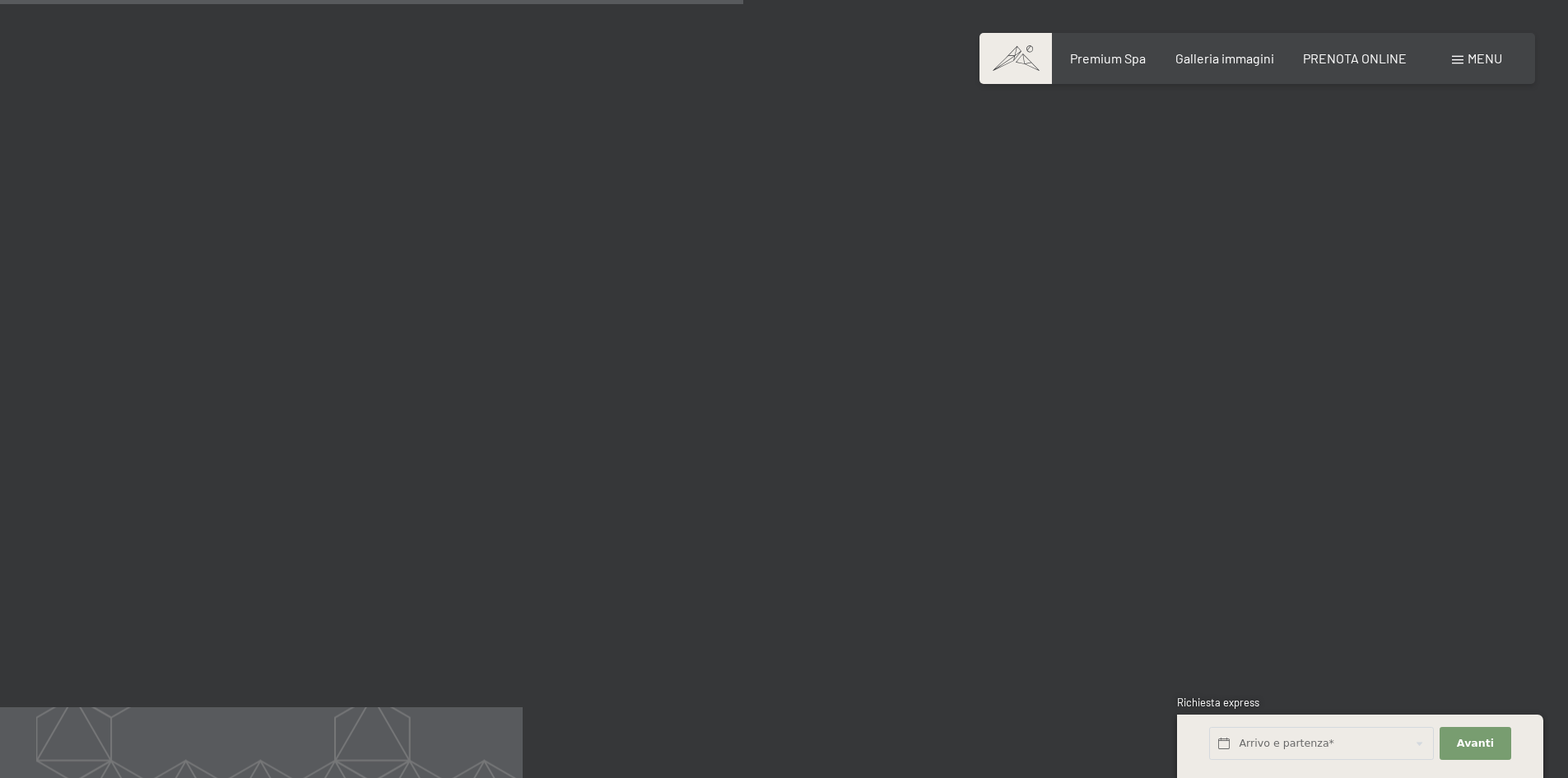
scroll to position [2139, 0]
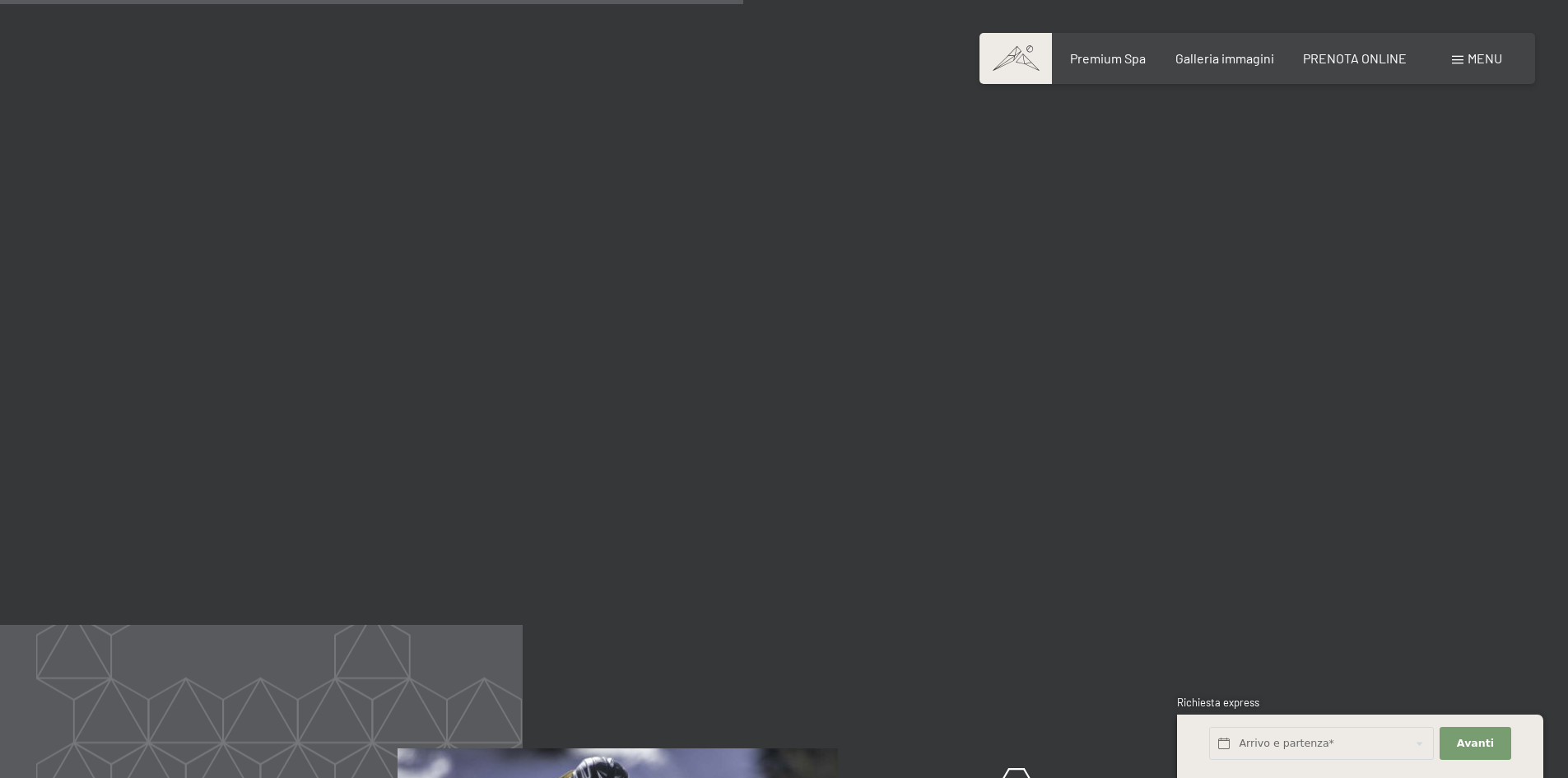
click at [1352, 428] on div at bounding box center [784, 310] width 1568 height 627
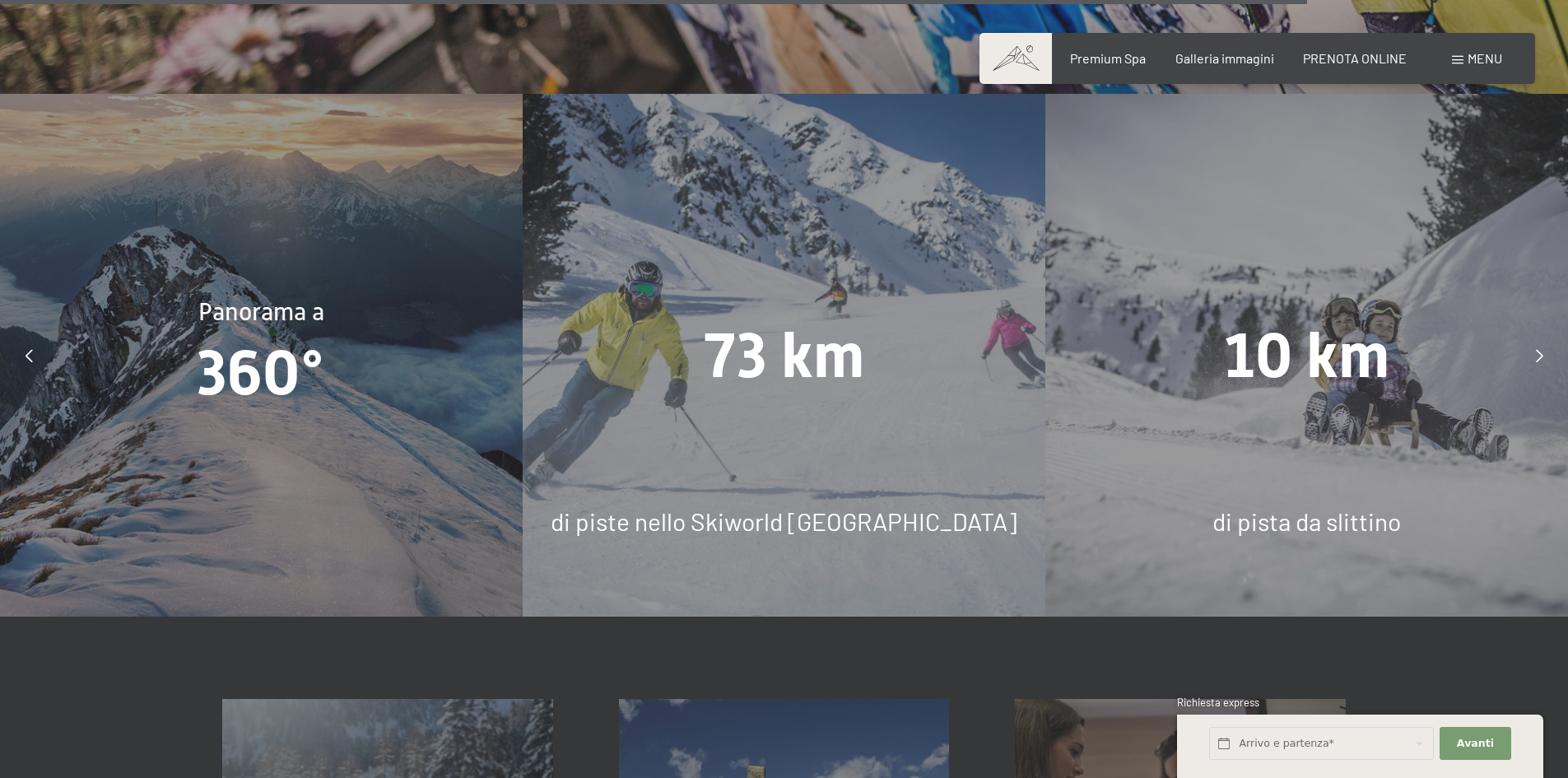
scroll to position [4196, 0]
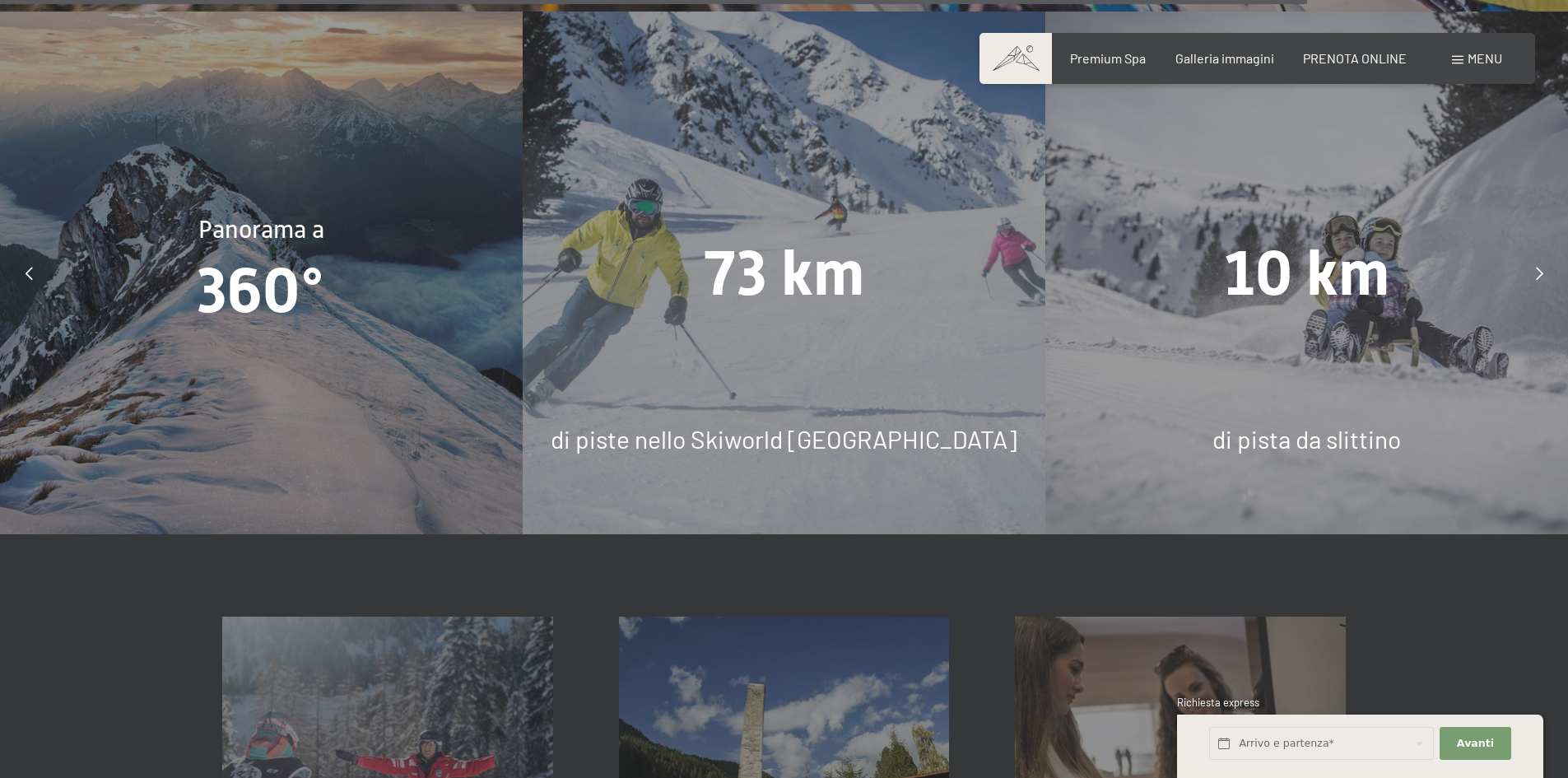
click at [767, 241] on span "73 km" at bounding box center [784, 272] width 160 height 72
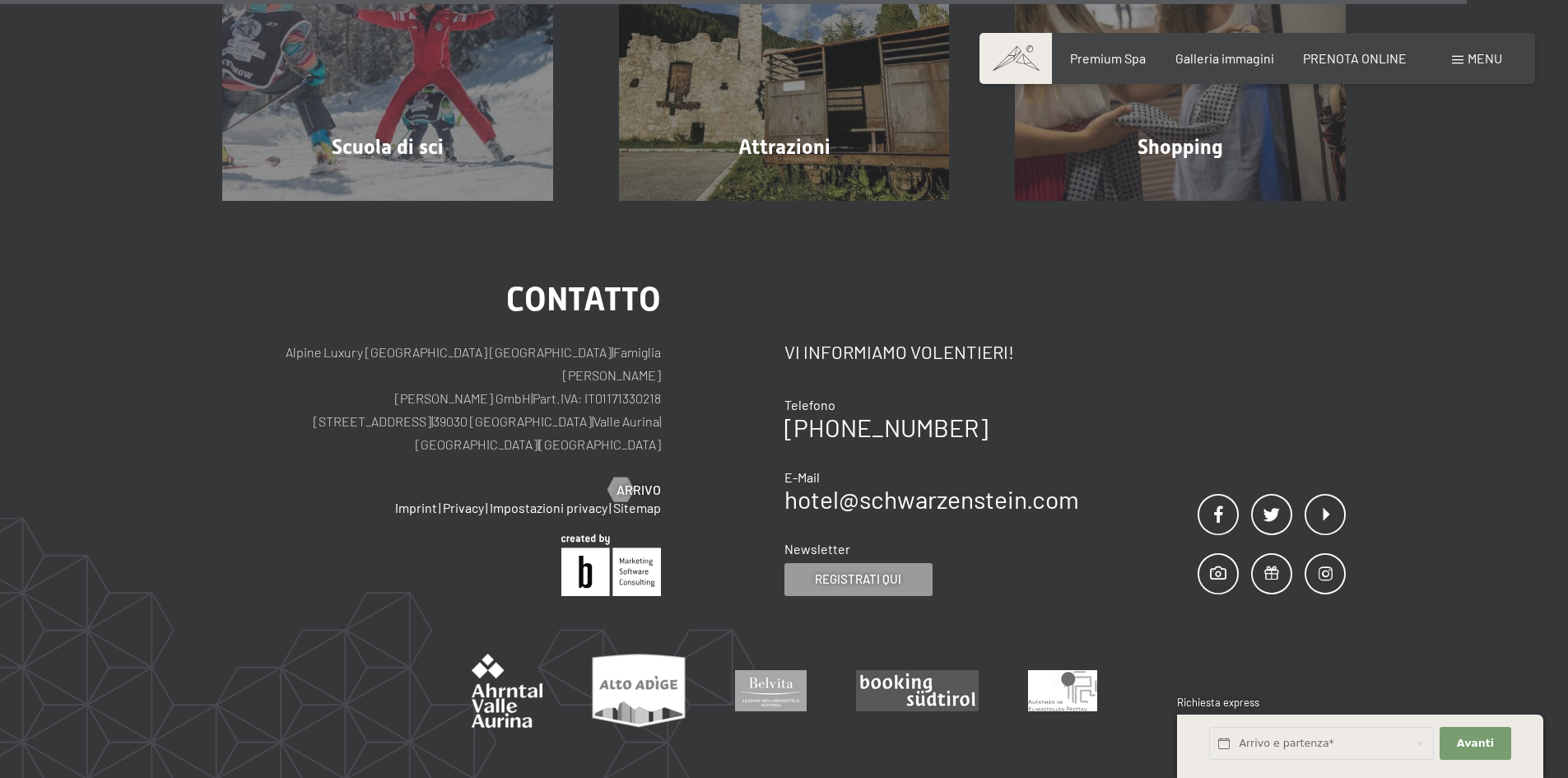
scroll to position [4779, 0]
